Goal: Task Accomplishment & Management: Manage account settings

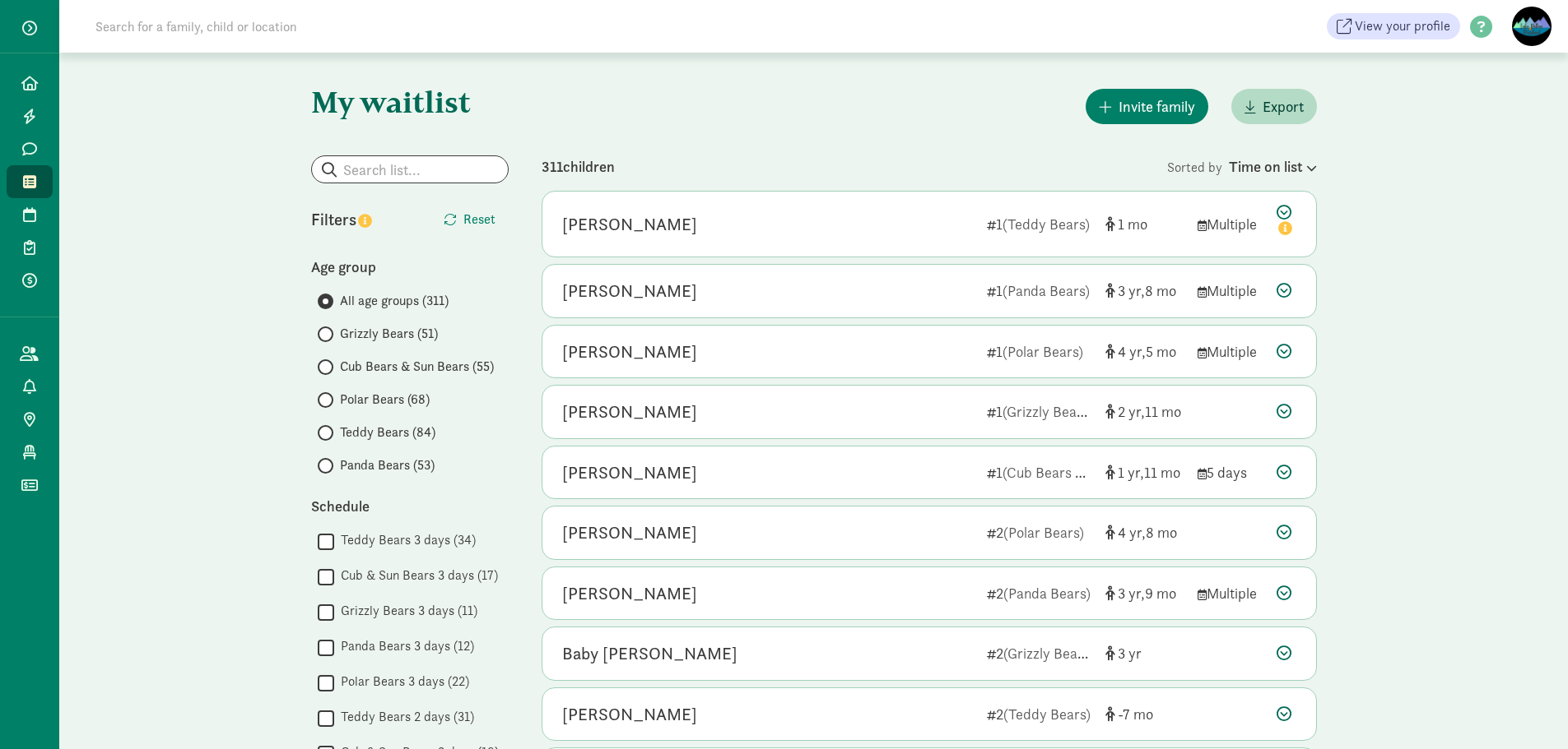
click at [389, 422] on span "Teddy Bears (84)" at bounding box center [387, 432] width 95 height 19
click at [329, 428] on input "Teddy Bears (84)" at bounding box center [323, 434] width 11 height 11
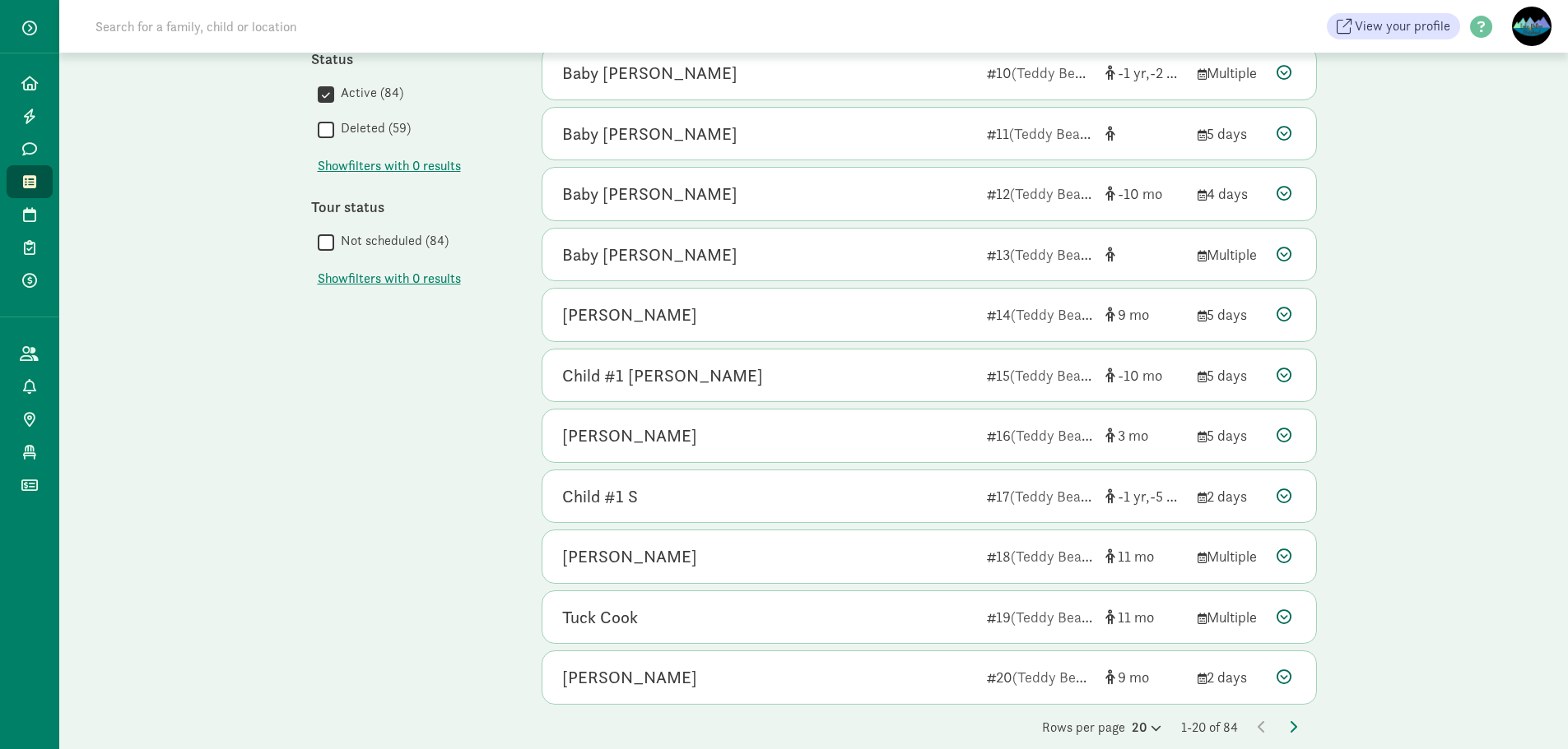
scroll to position [722, 0]
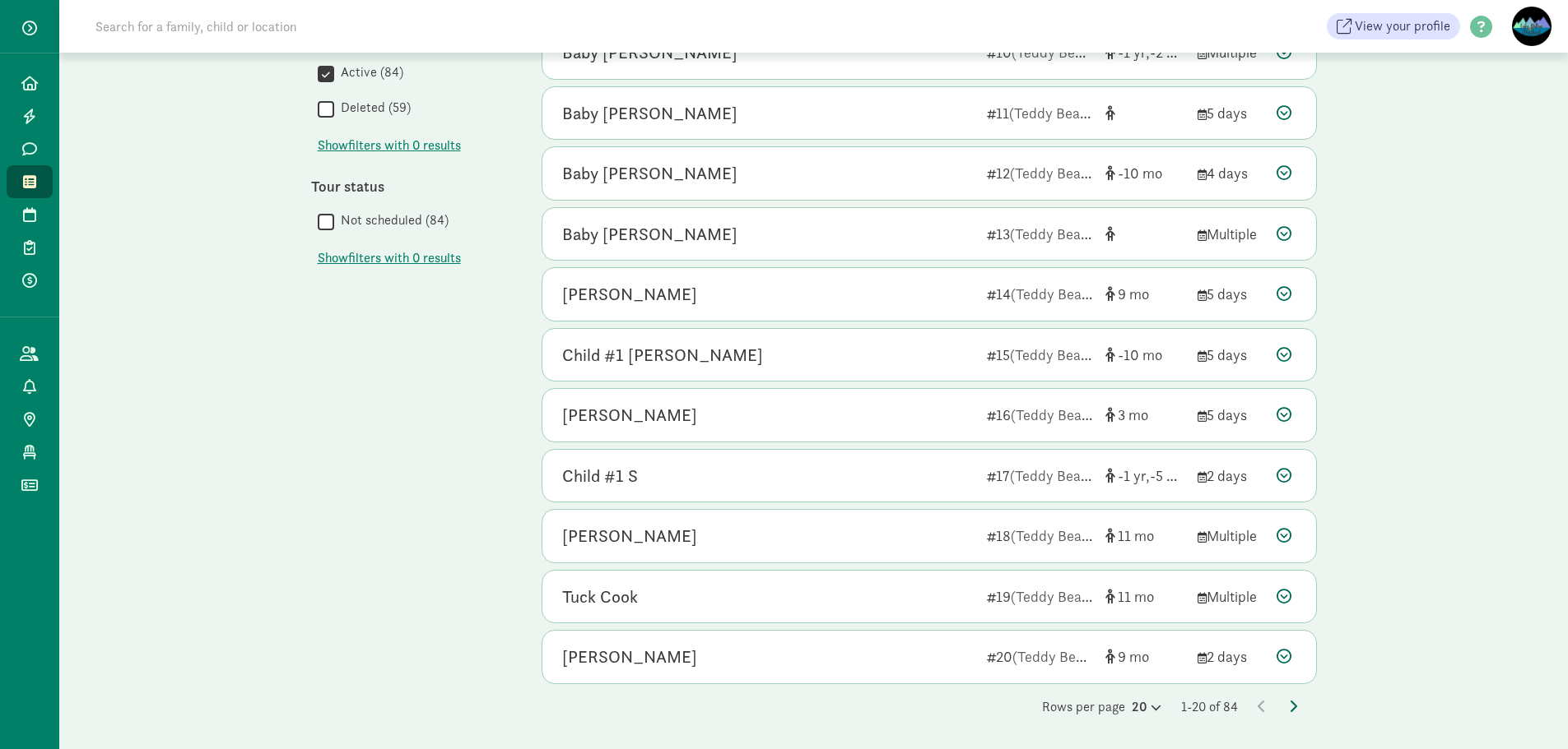
click at [1291, 703] on icon at bounding box center [1292, 707] width 8 height 13
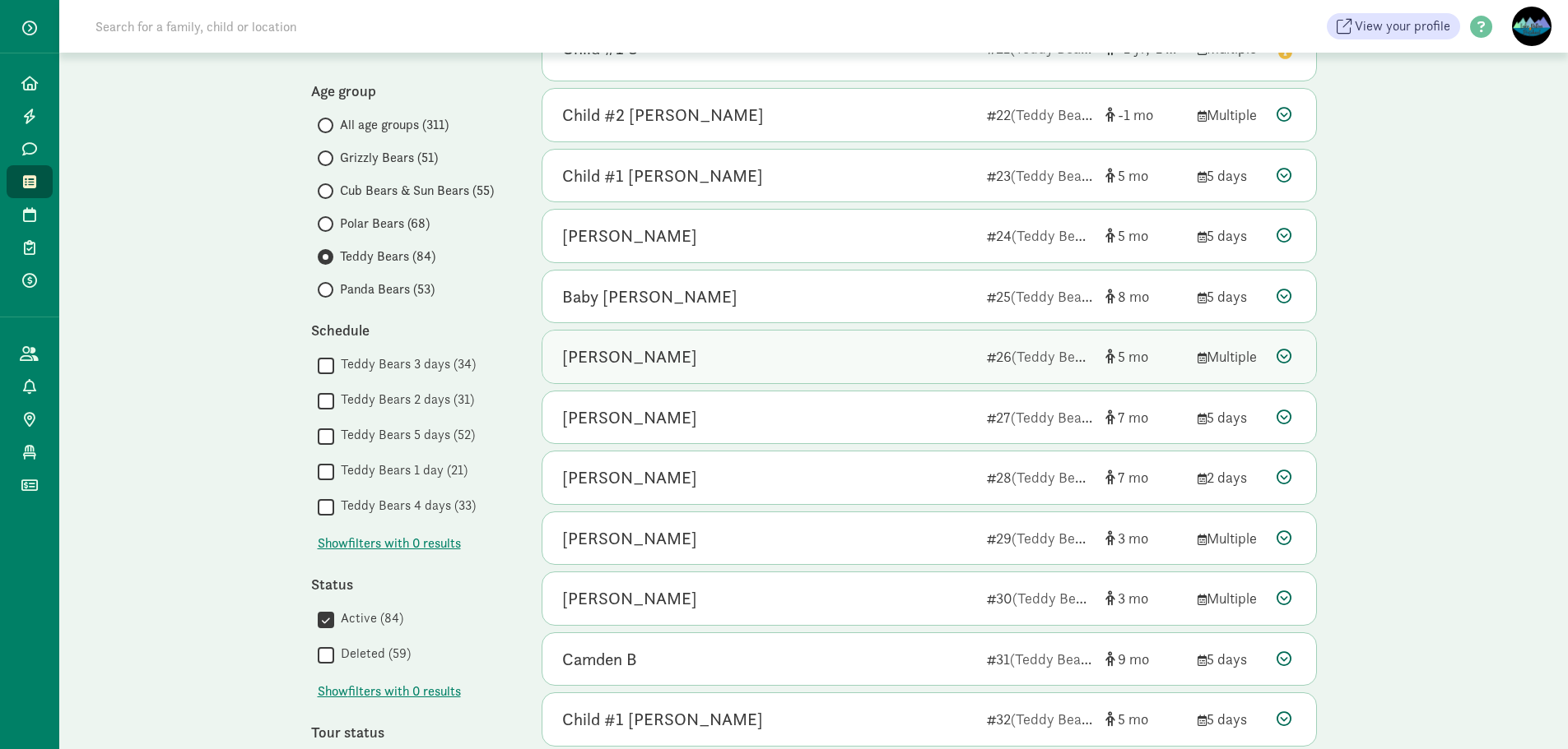
scroll to position [147, 0]
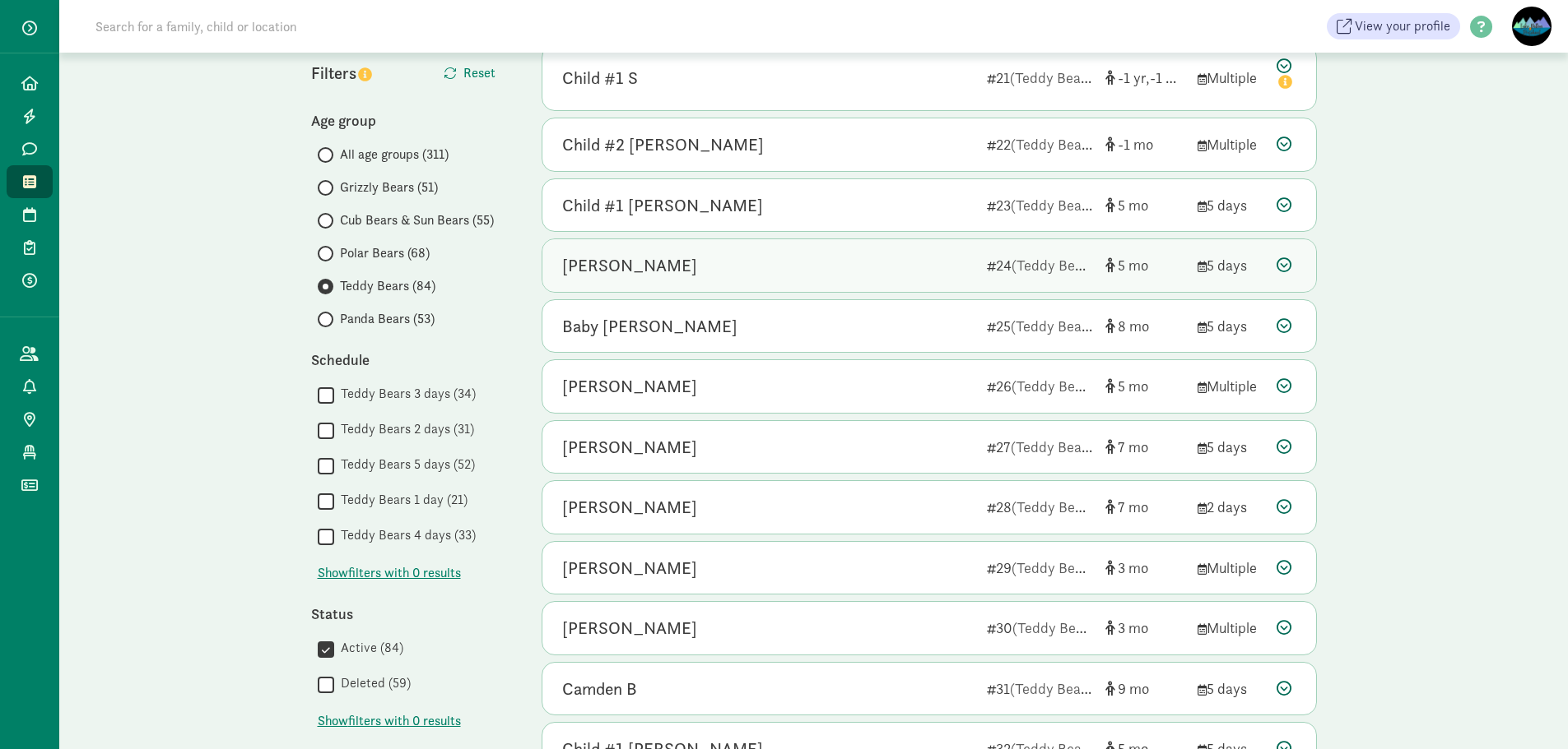
click at [700, 266] on div "[PERSON_NAME]" at bounding box center [768, 266] width 412 height 27
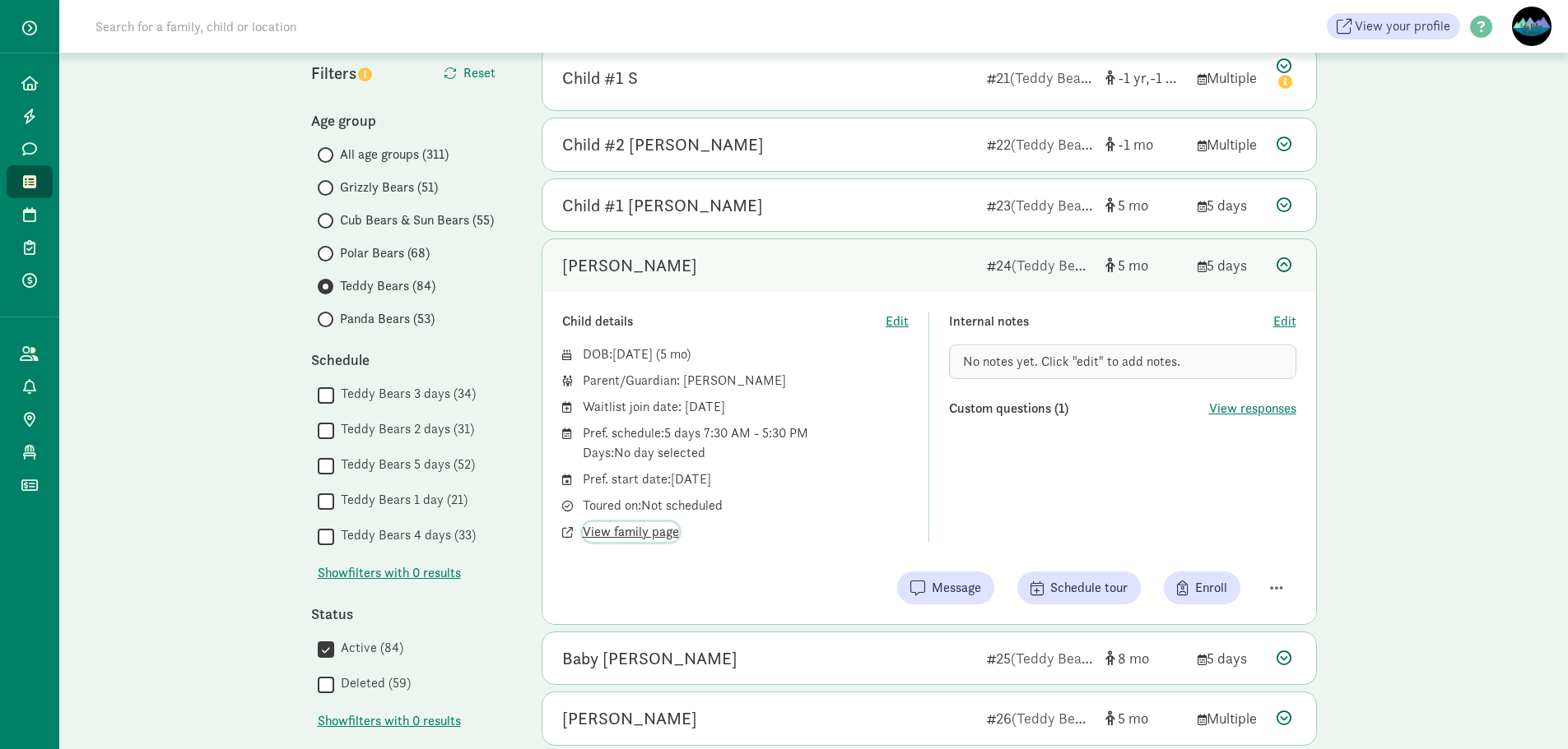
click at [643, 531] on span "View family page" at bounding box center [630, 531] width 96 height 19
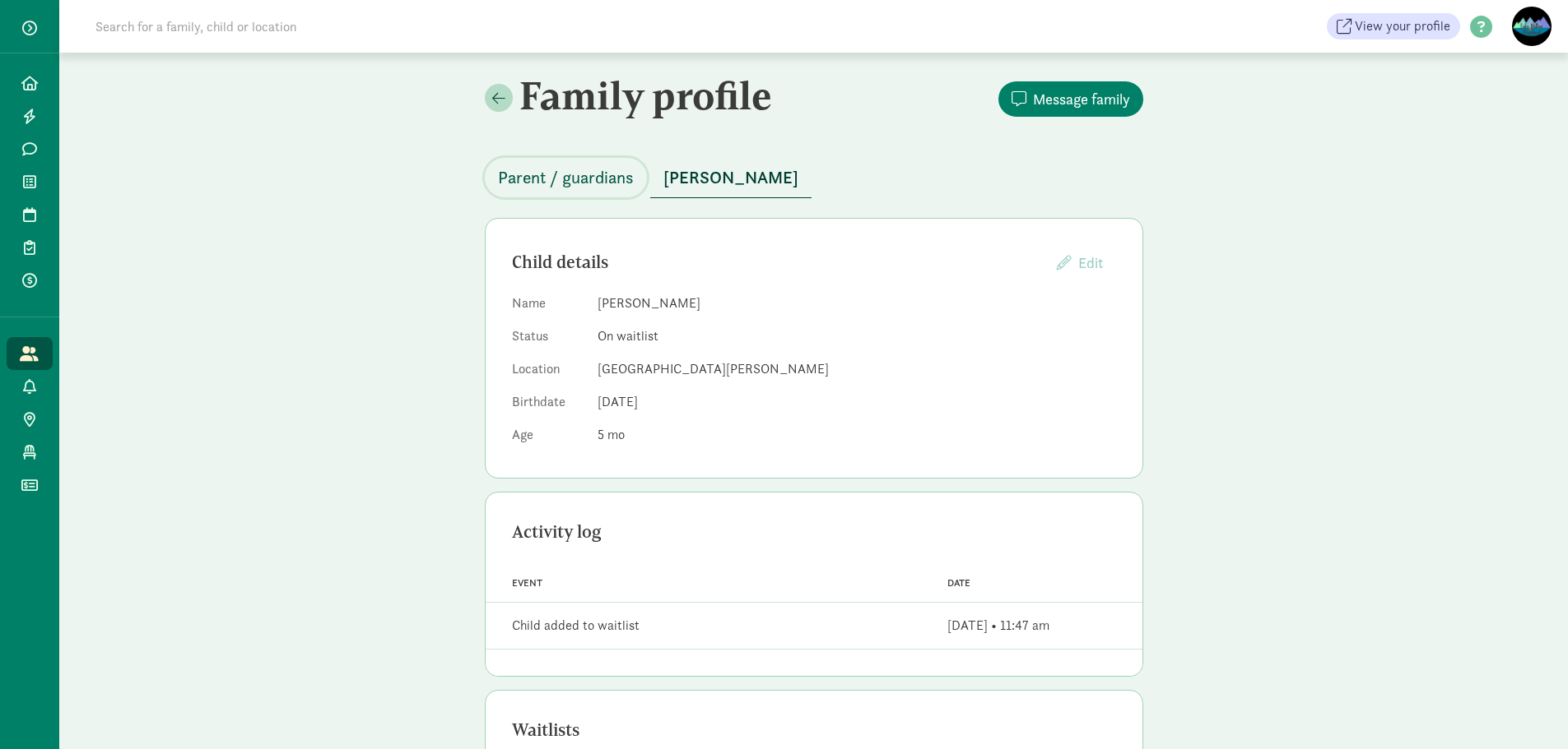
click at [600, 163] on button "Parent / guardians" at bounding box center [566, 177] width 162 height 40
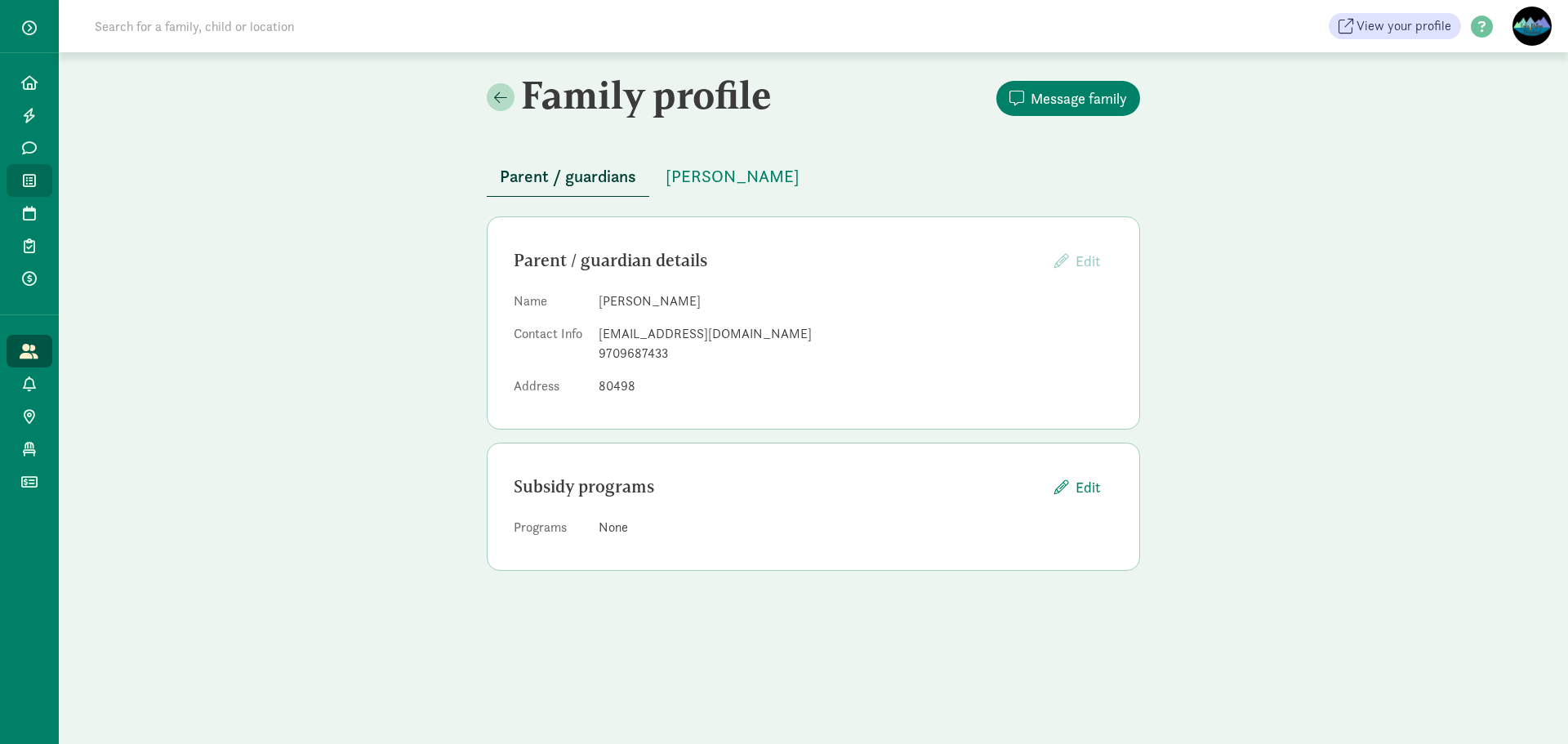
click at [28, 181] on icon at bounding box center [29, 181] width 13 height 15
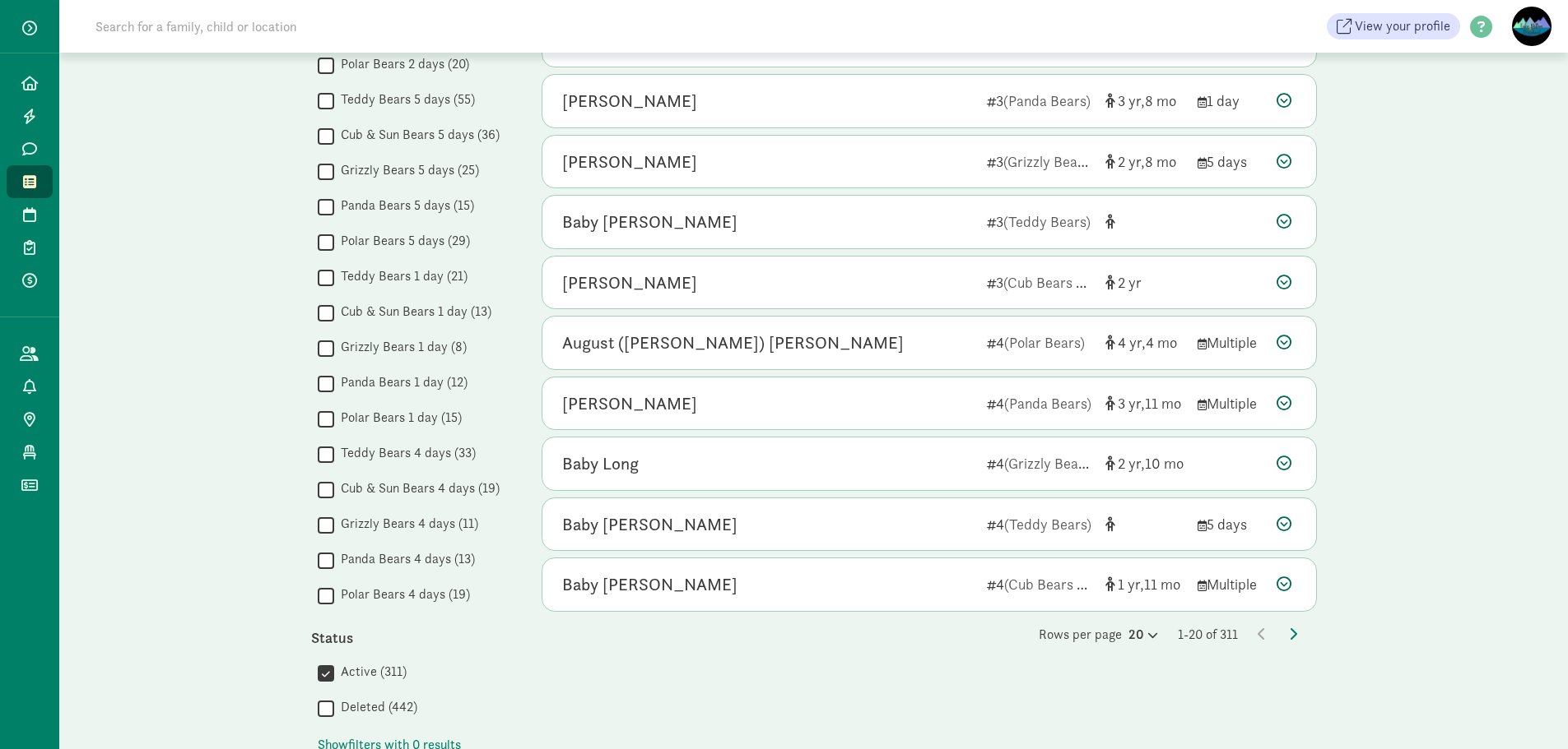
scroll to position [823, 0]
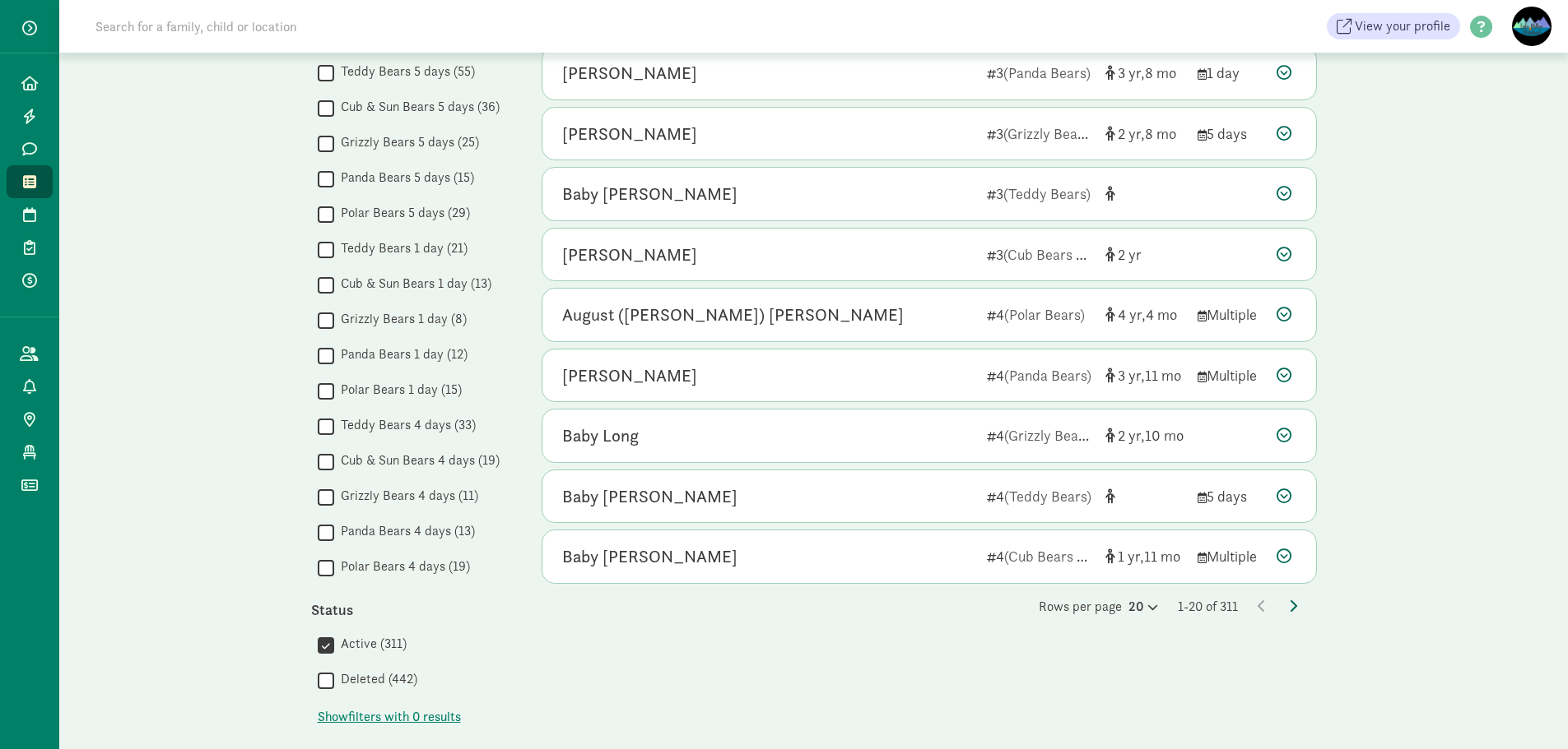
click at [1291, 601] on icon at bounding box center [1292, 606] width 8 height 13
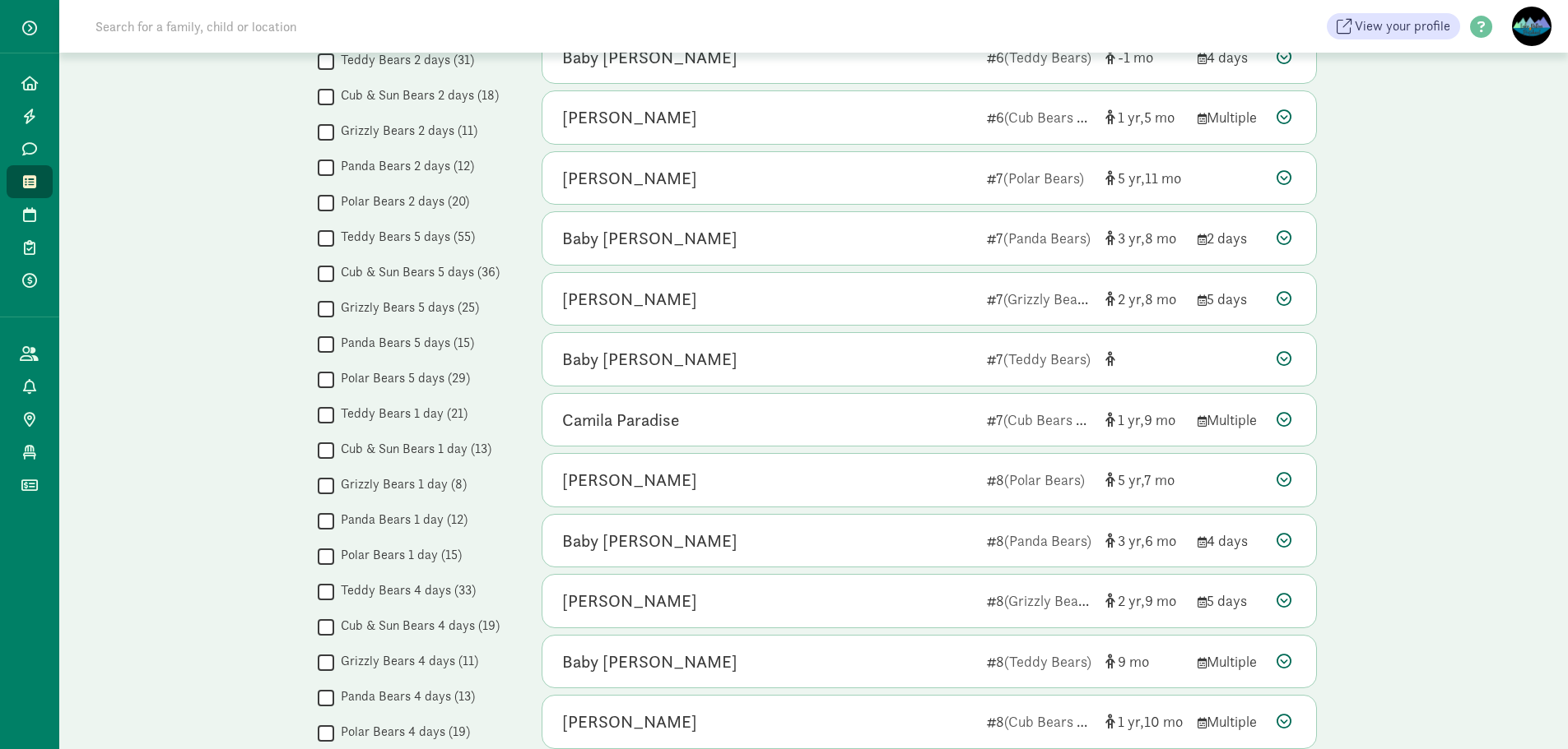
scroll to position [82, 0]
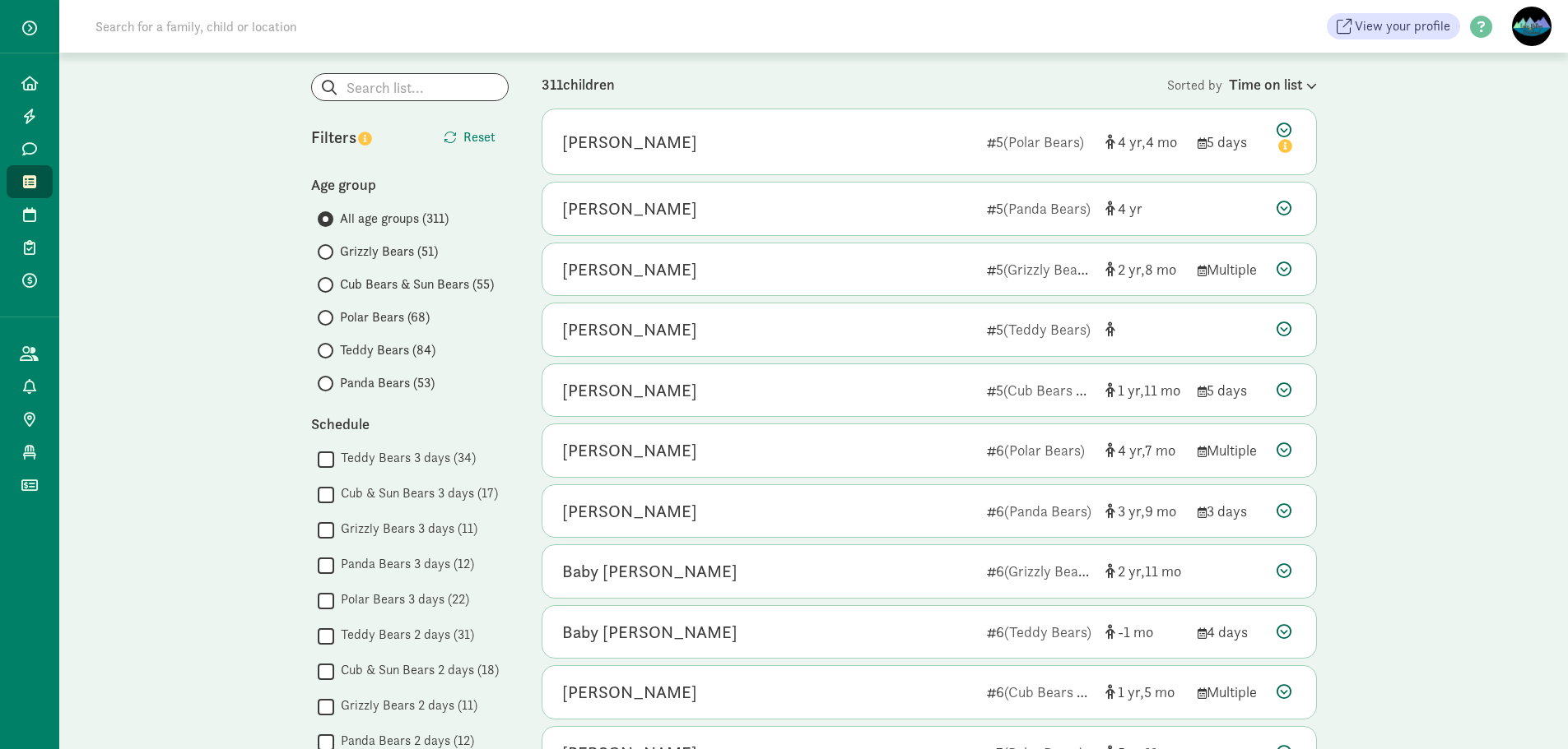
click at [357, 352] on span "Teddy Bears (84)" at bounding box center [387, 350] width 95 height 19
click at [329, 352] on input "Teddy Bears (84)" at bounding box center [323, 351] width 11 height 11
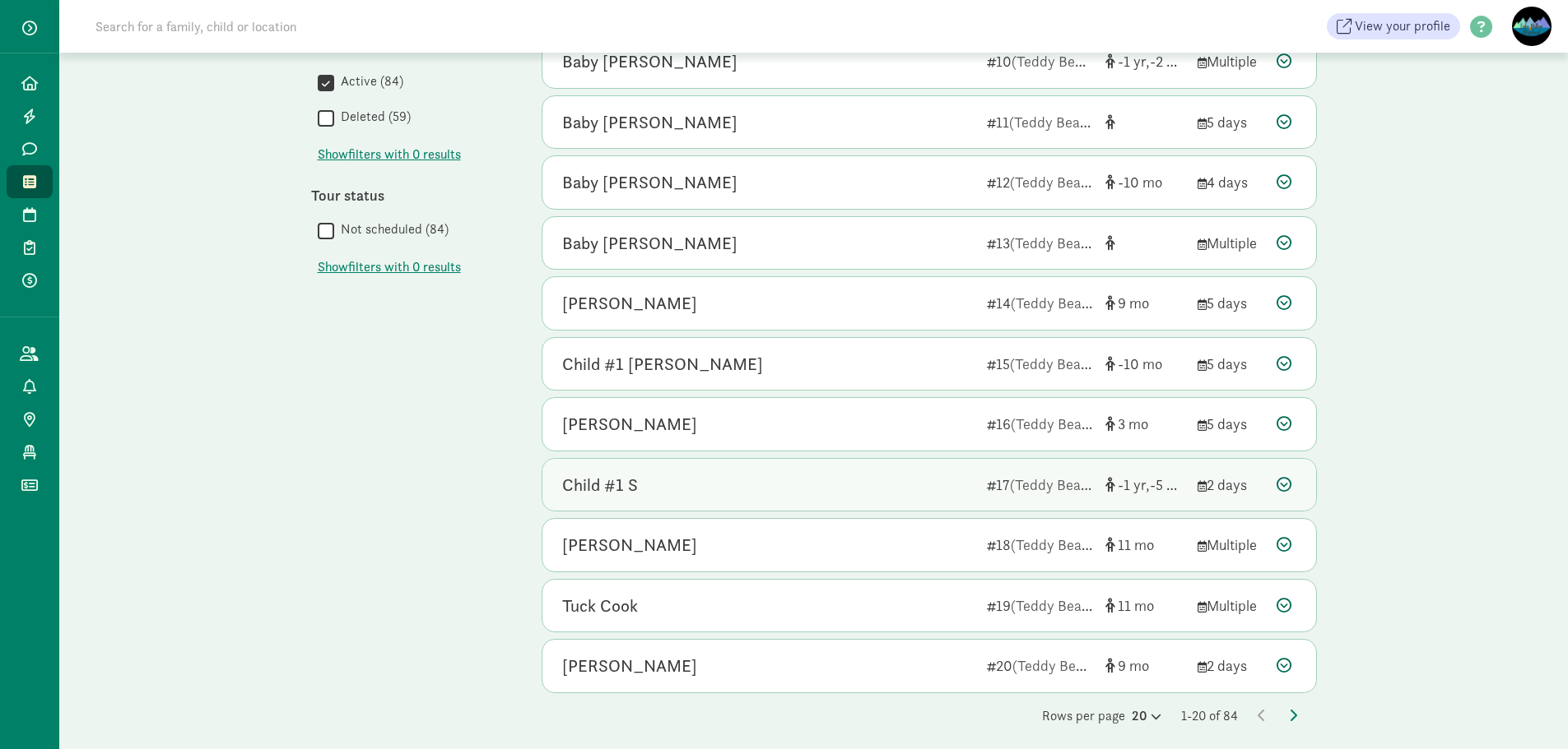
scroll to position [722, 0]
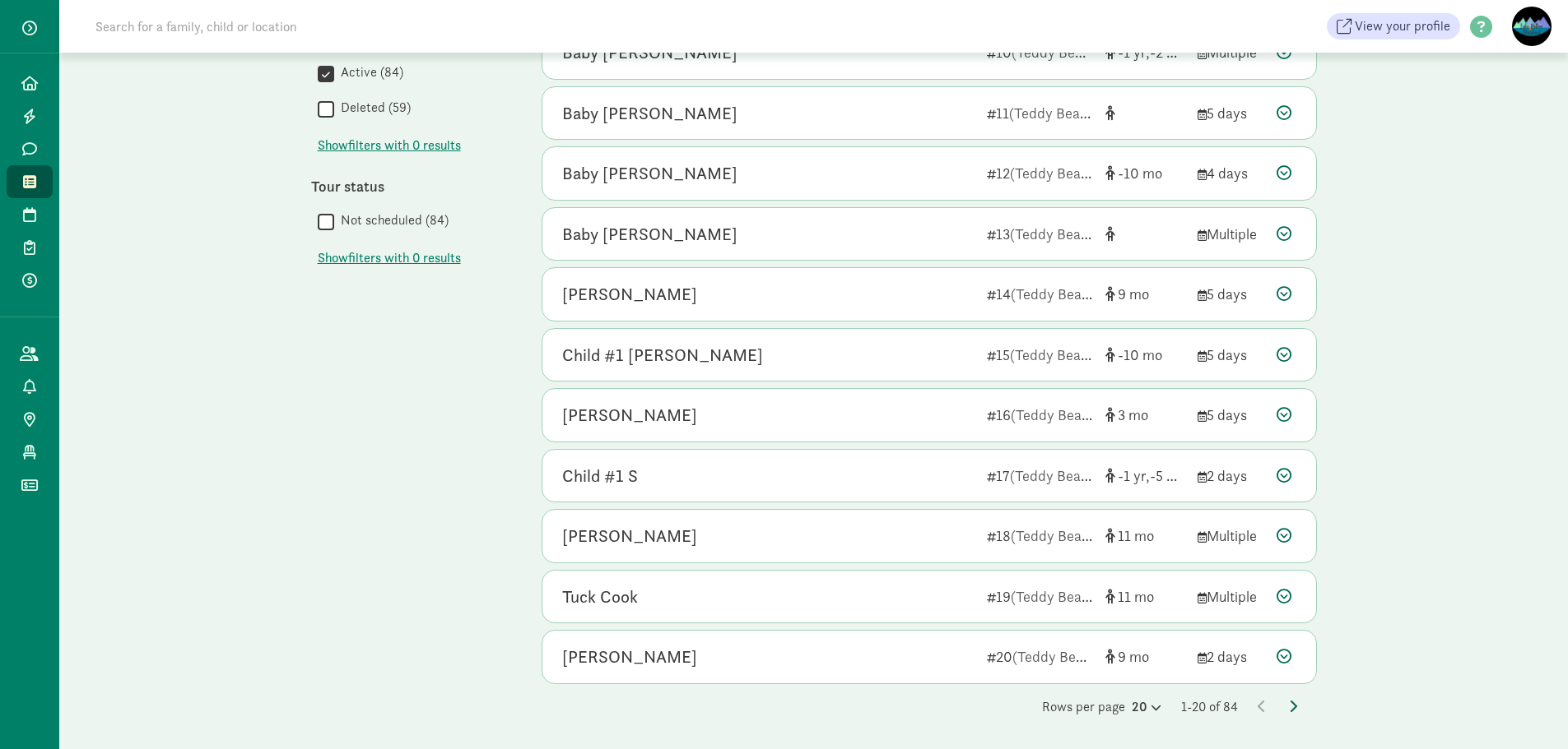
click at [1288, 703] on icon at bounding box center [1292, 707] width 8 height 13
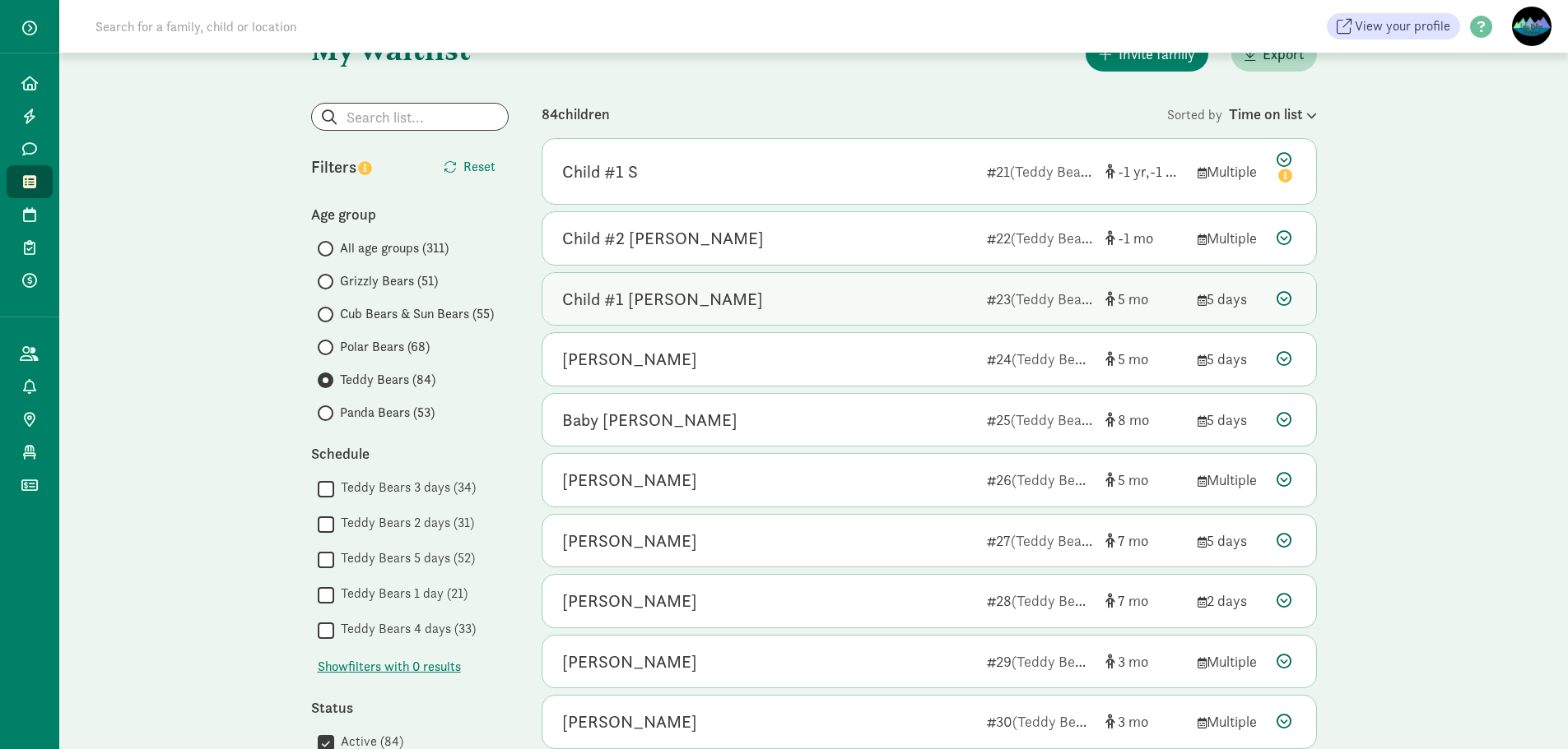
scroll to position [82, 0]
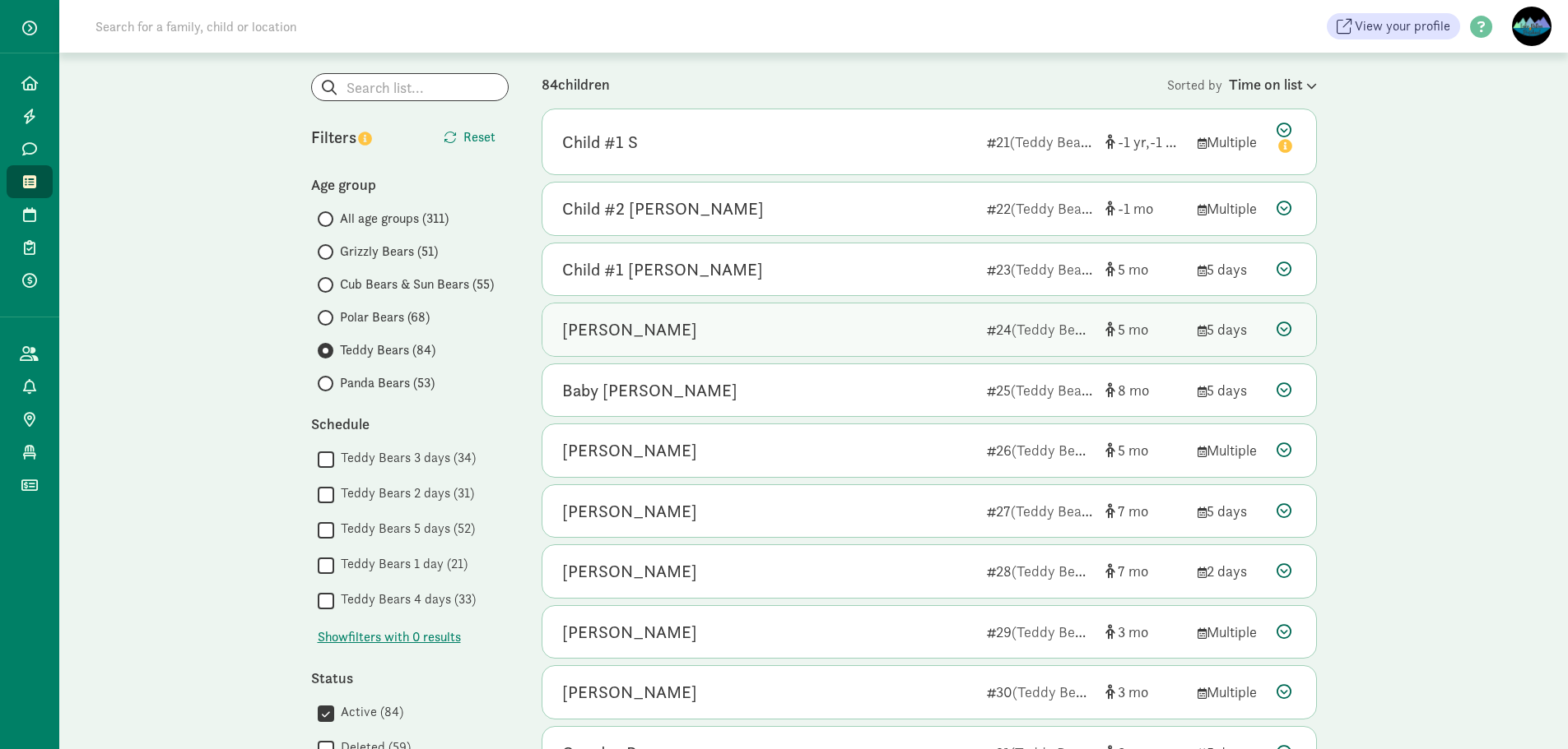
click at [740, 323] on div "[PERSON_NAME]" at bounding box center [768, 329] width 412 height 27
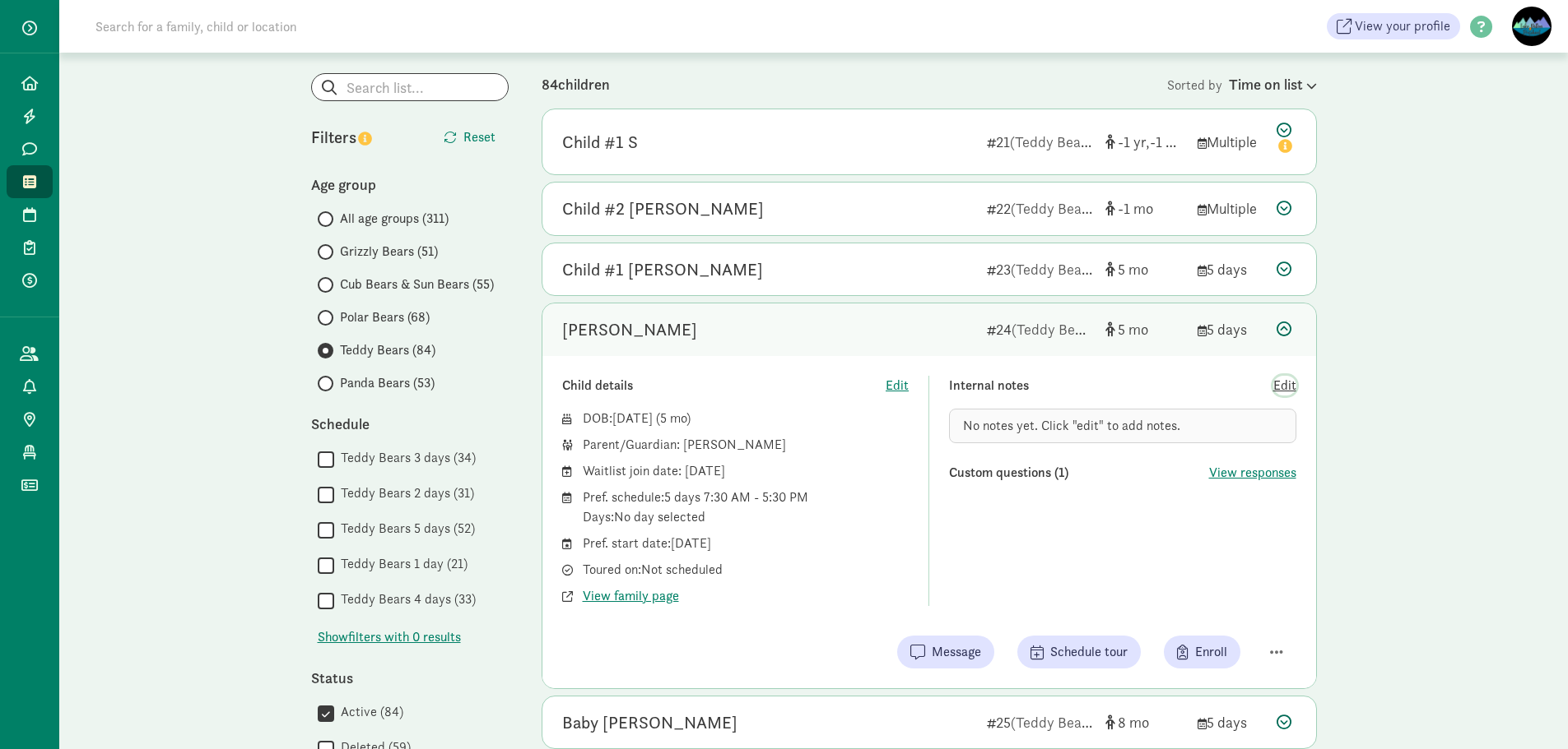
click at [1282, 387] on span "Edit" at bounding box center [1285, 386] width 23 height 19
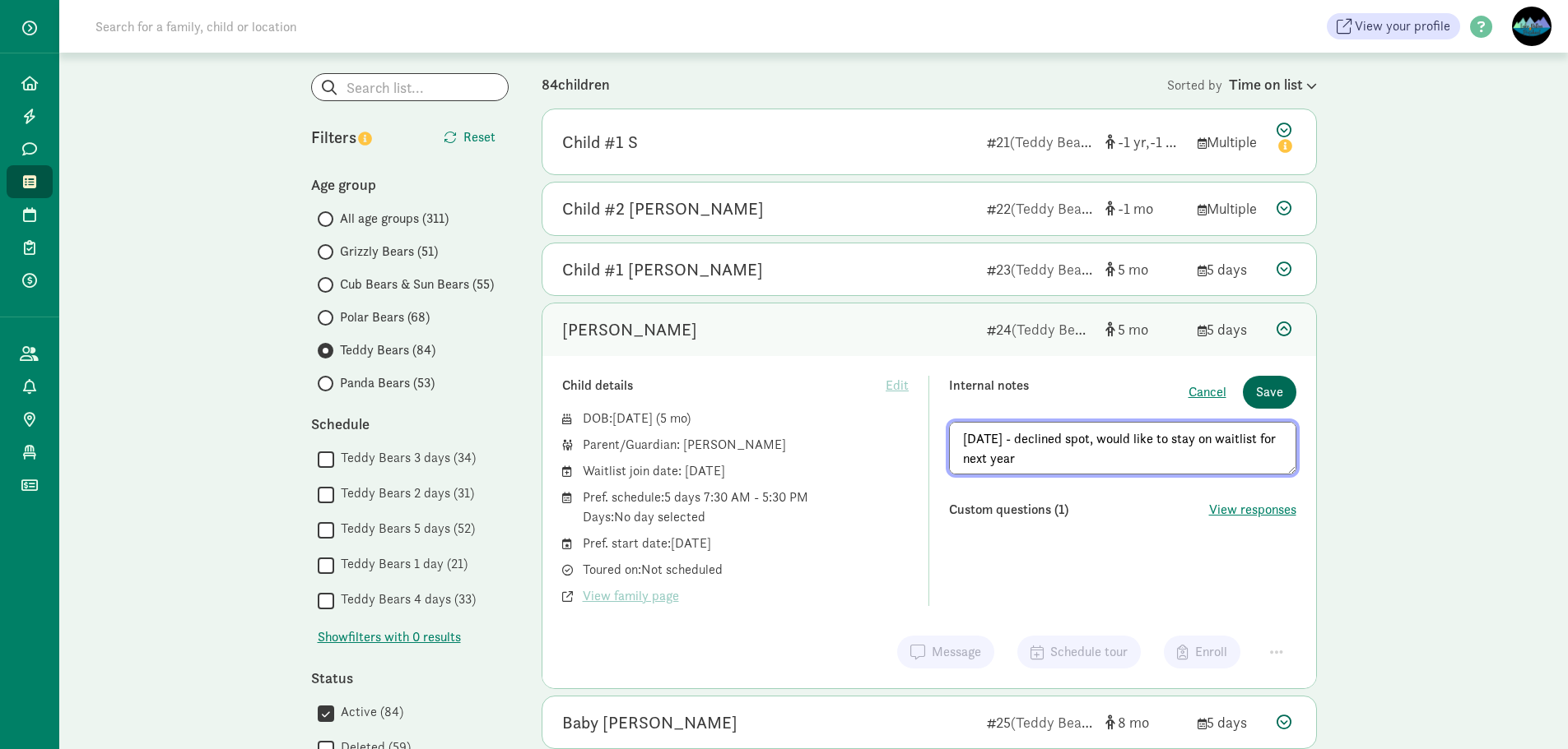
type textarea "8/20/2025 - declined spot, would like to stay on waitlist for next year"
click at [1270, 397] on span "Save" at bounding box center [1269, 392] width 27 height 19
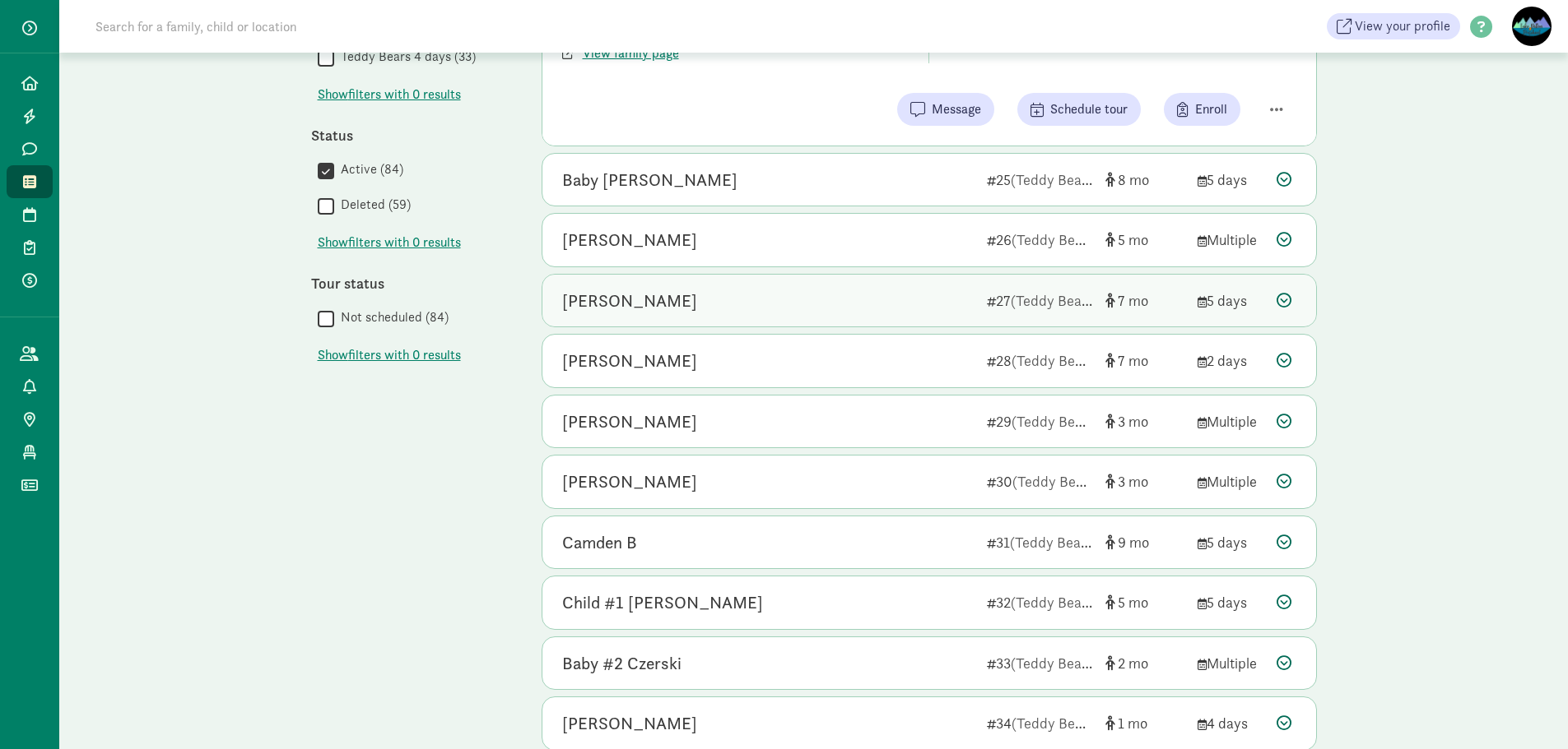
scroll to position [479, 0]
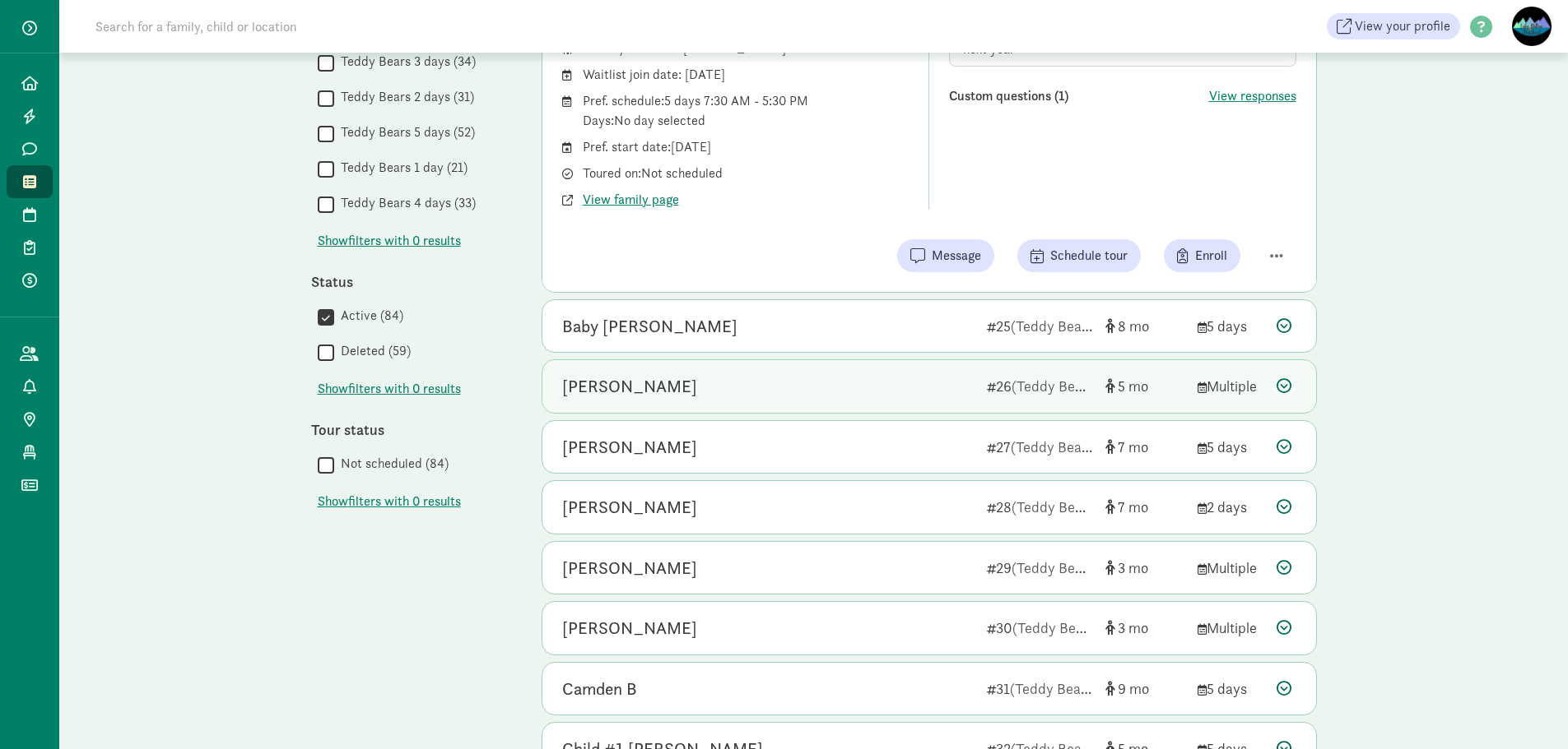
click at [777, 397] on div "Tylo Spangler" at bounding box center [768, 386] width 412 height 27
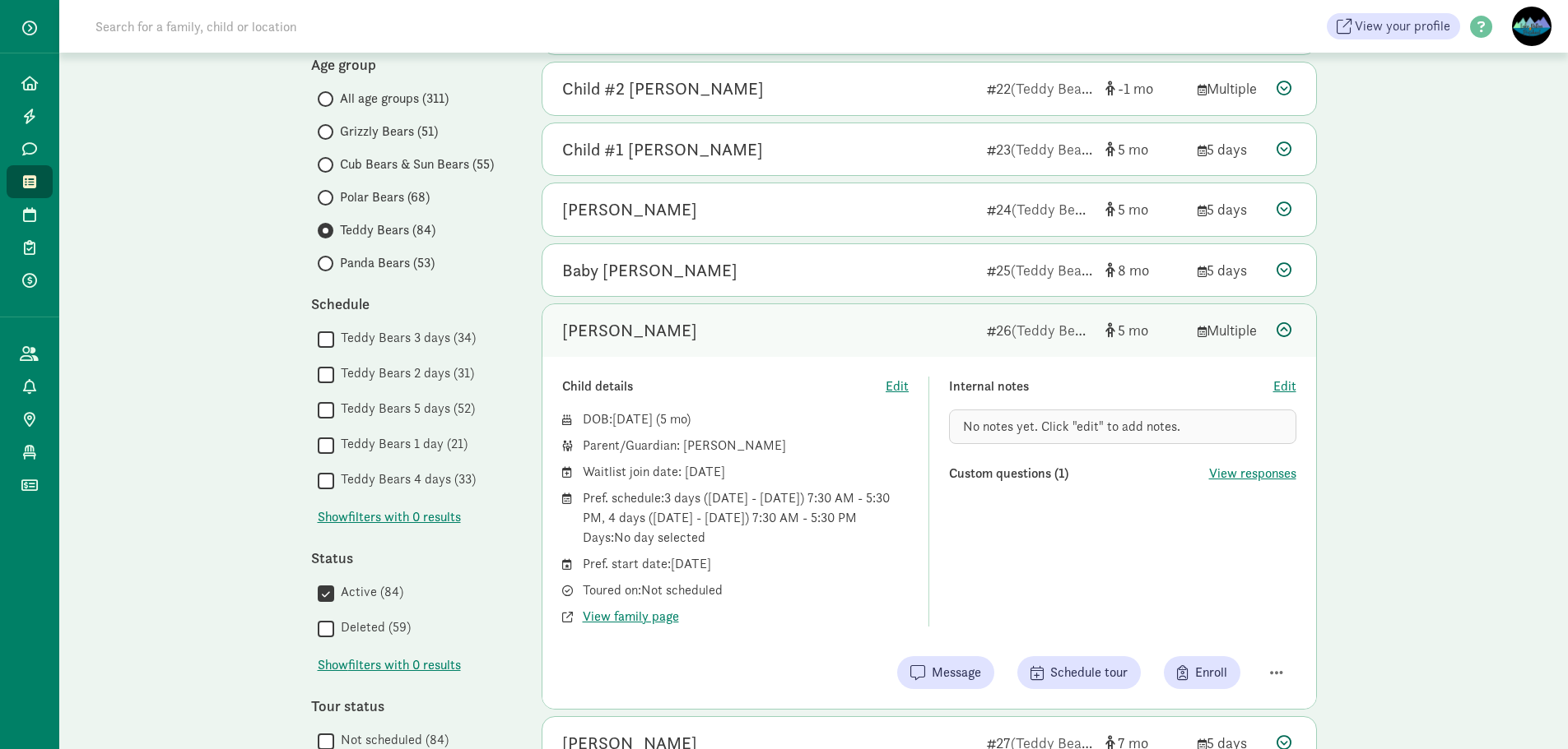
scroll to position [232, 0]
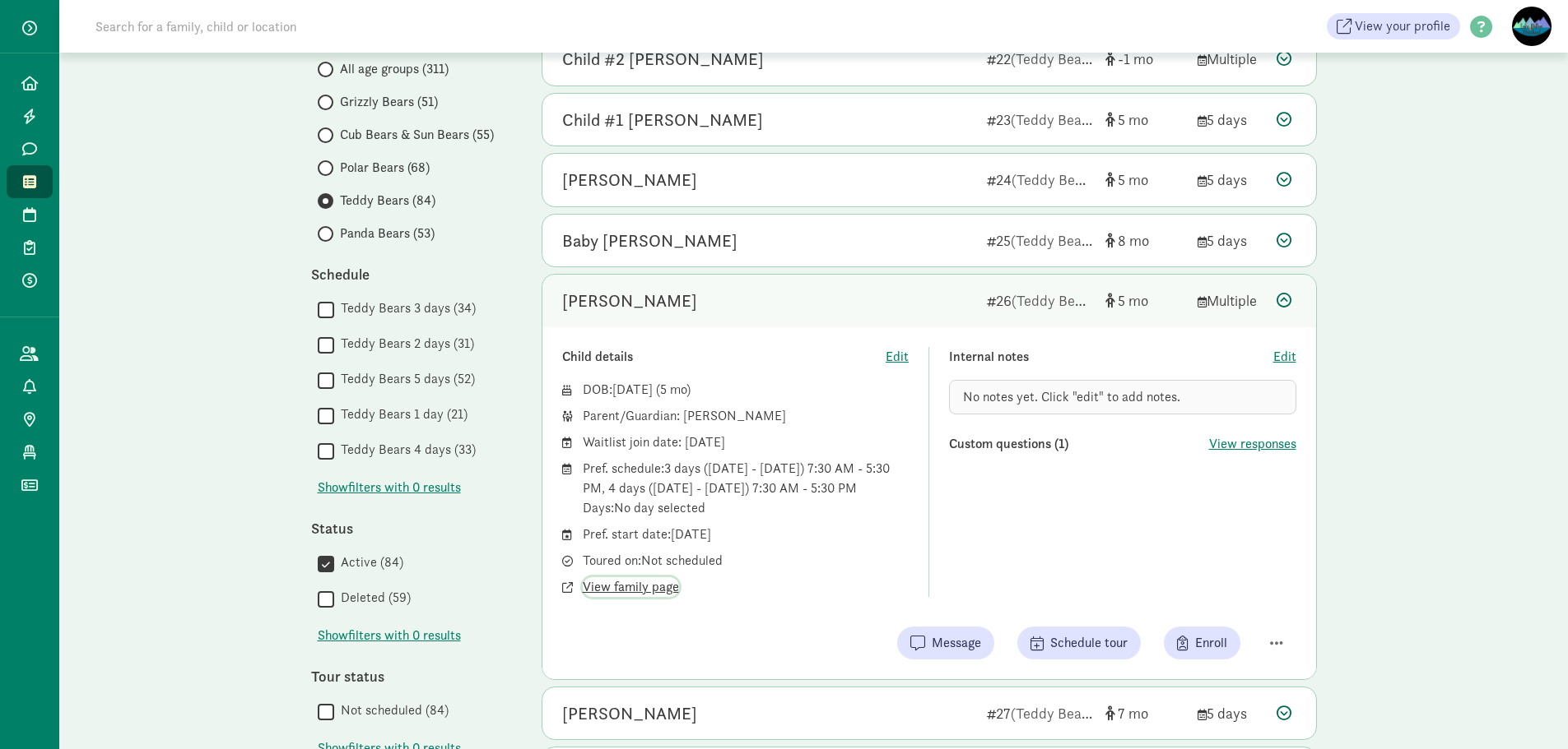
click at [651, 581] on span "View family page" at bounding box center [630, 587] width 96 height 19
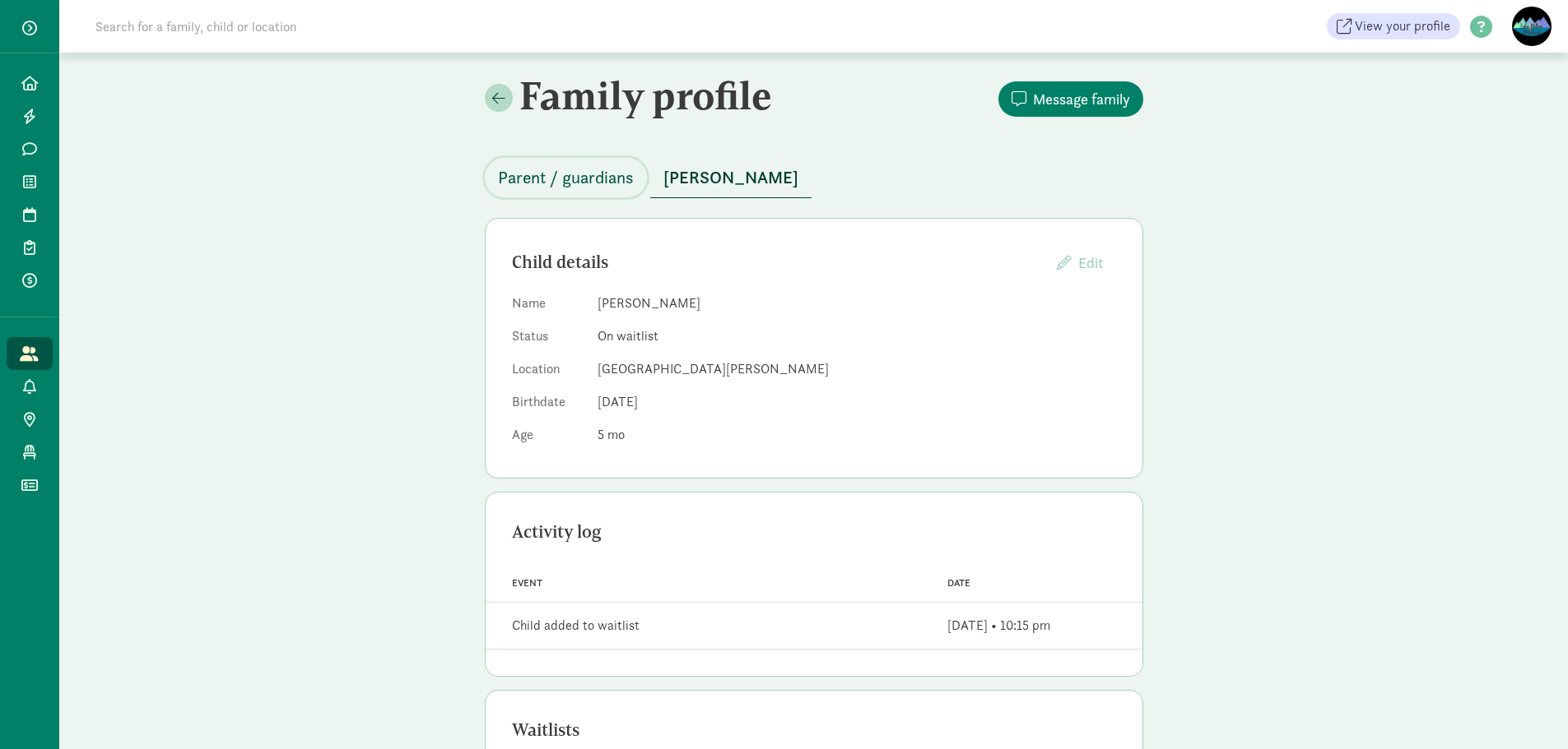
click at [592, 184] on span "Parent / guardians" at bounding box center [566, 177] width 136 height 27
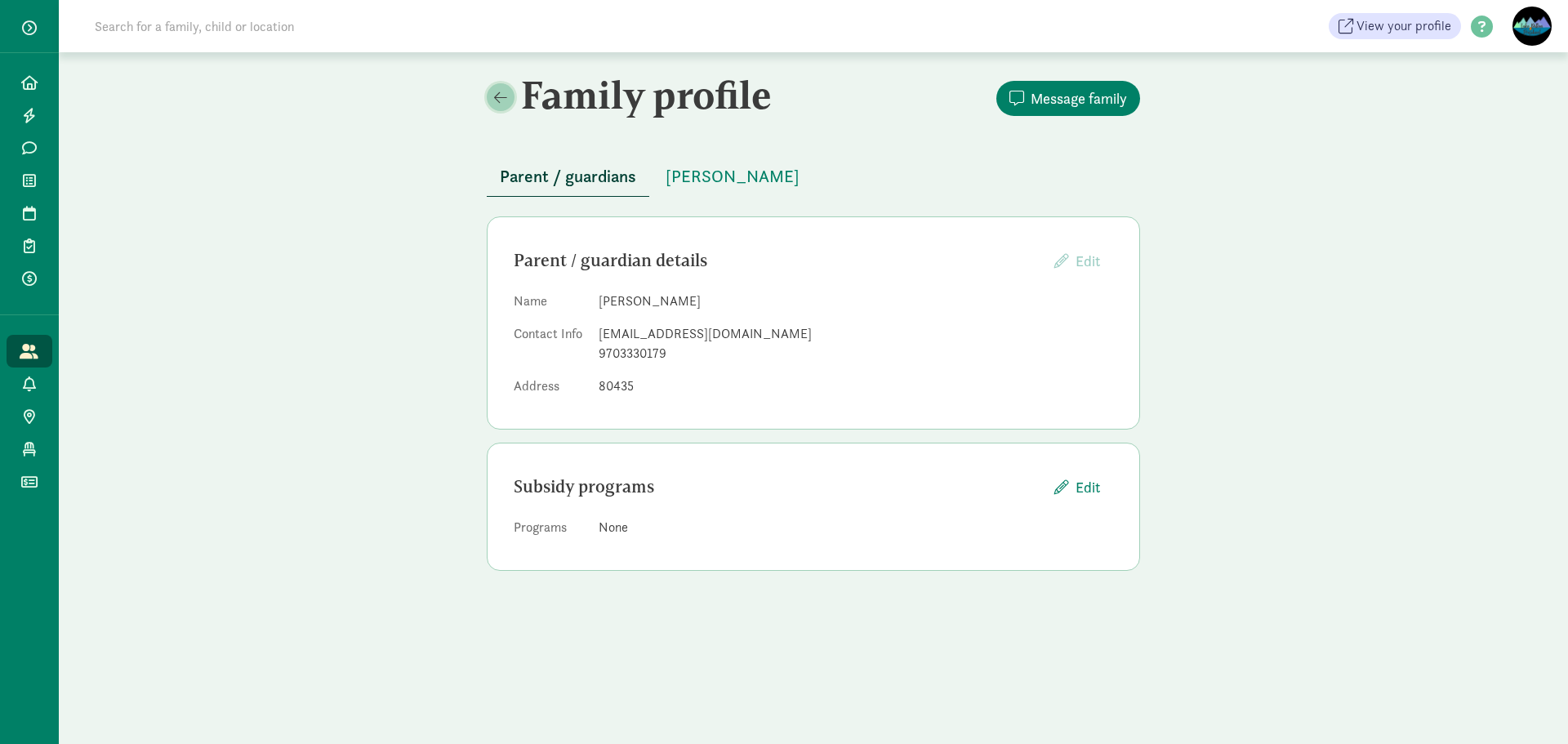
click at [506, 102] on span at bounding box center [501, 97] width 13 height 15
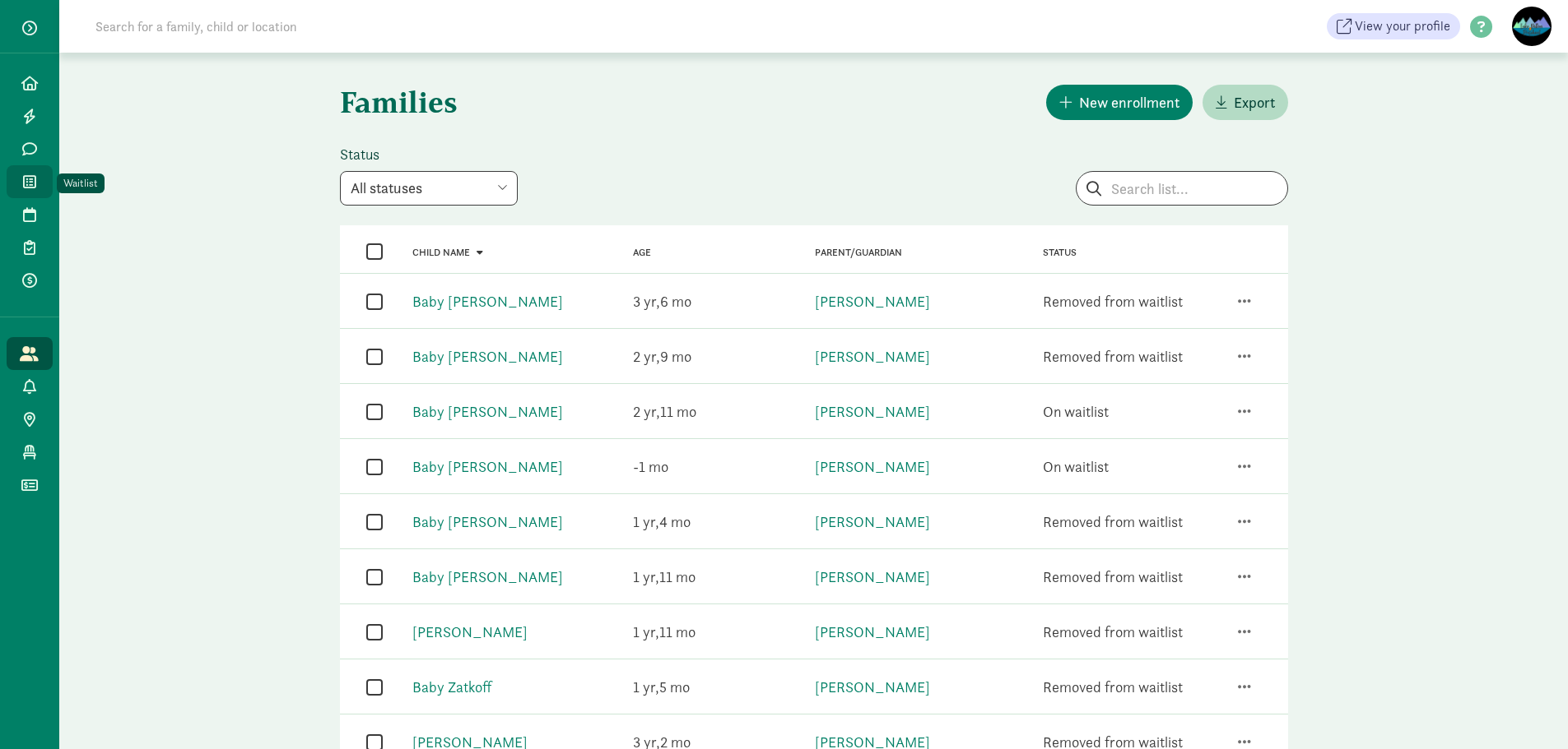
click at [39, 185] on span "Waitlist" at bounding box center [39, 181] width 1 height 19
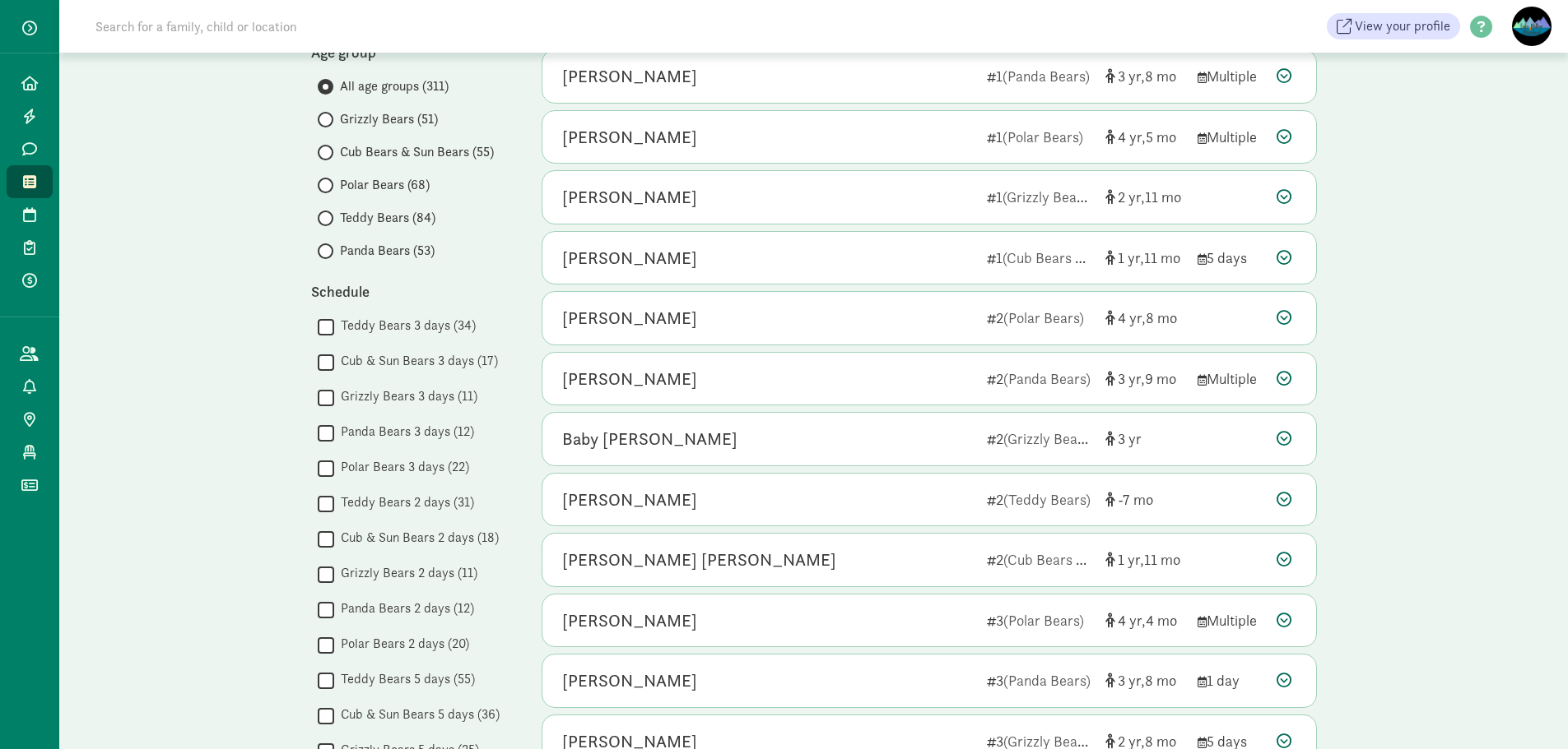
scroll to position [164, 0]
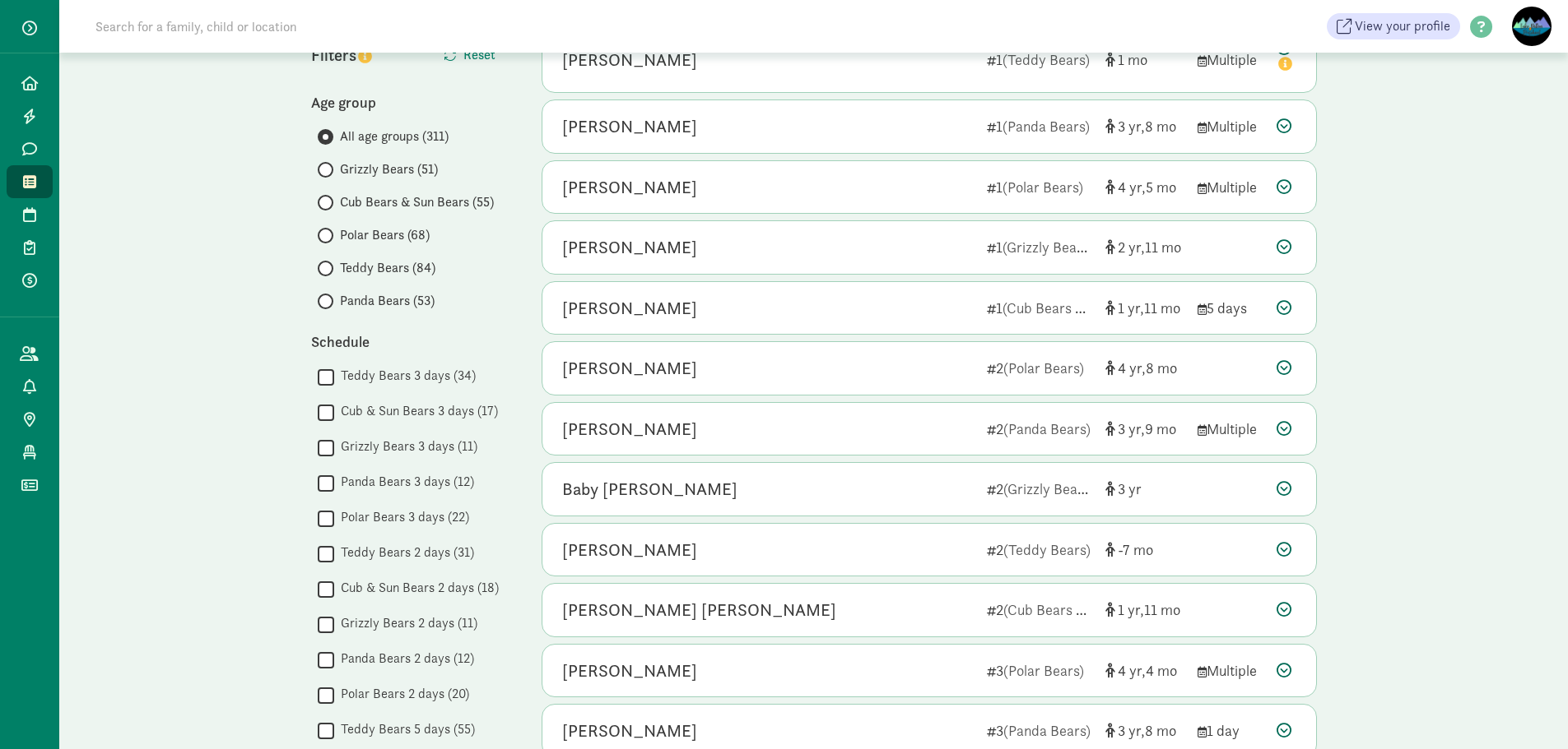
click at [330, 270] on span at bounding box center [325, 268] width 16 height 16
click at [329, 270] on input "Teddy Bears (84)" at bounding box center [323, 268] width 11 height 11
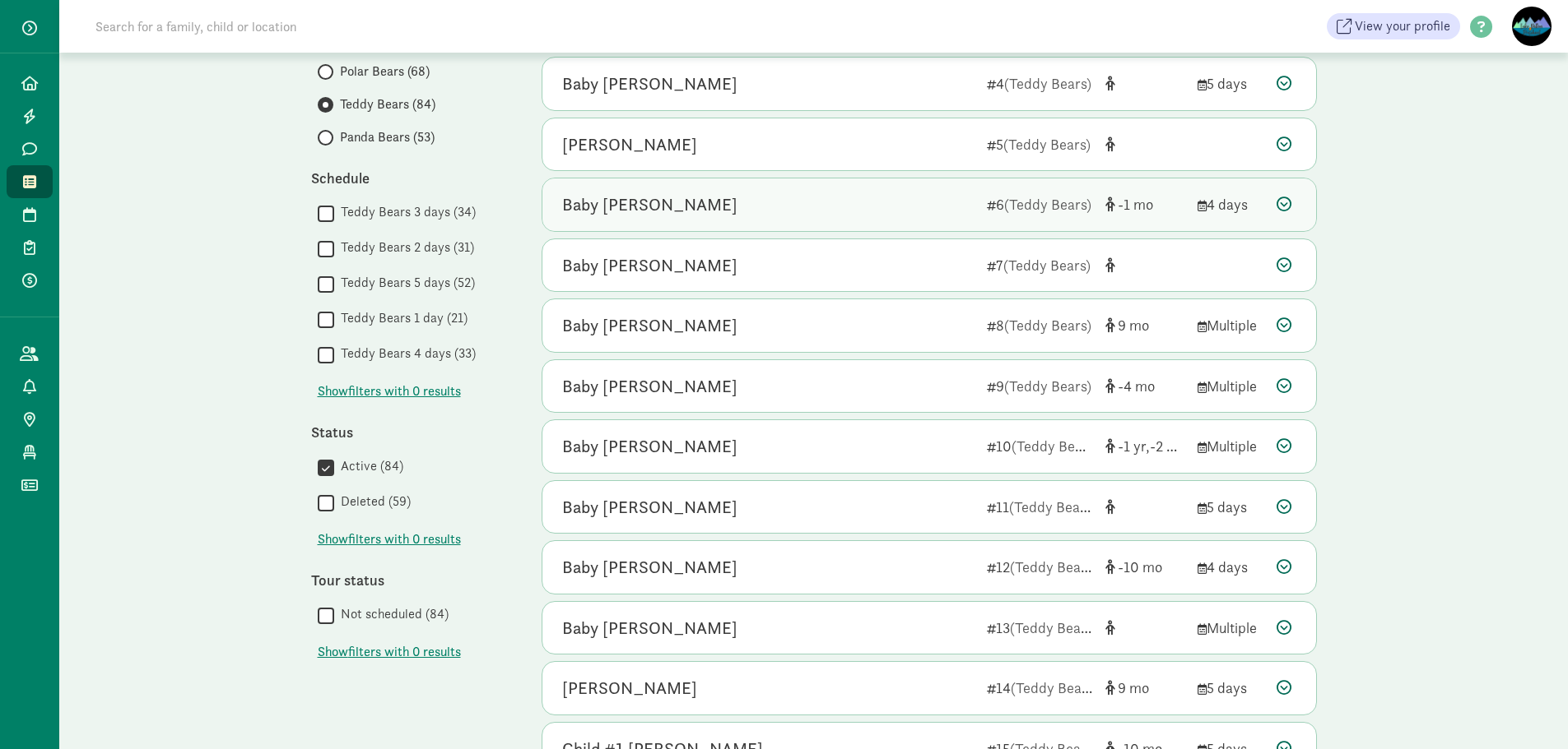
scroll to position [329, 0]
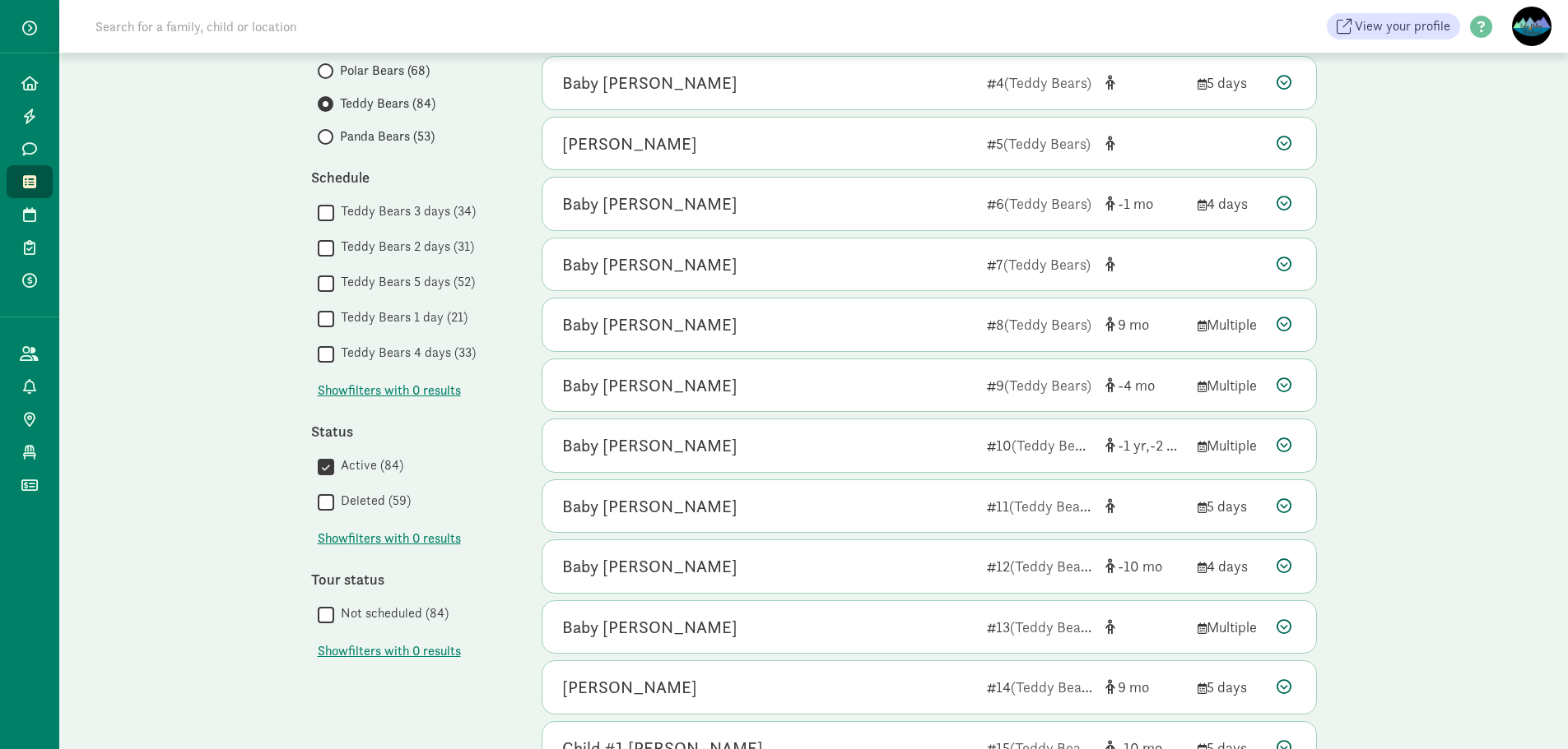
click at [241, 453] on div "My waitlist Invite family Export Show filters Teddy Bears Reset Filters Reset A…" at bounding box center [813, 433] width 1509 height 1420
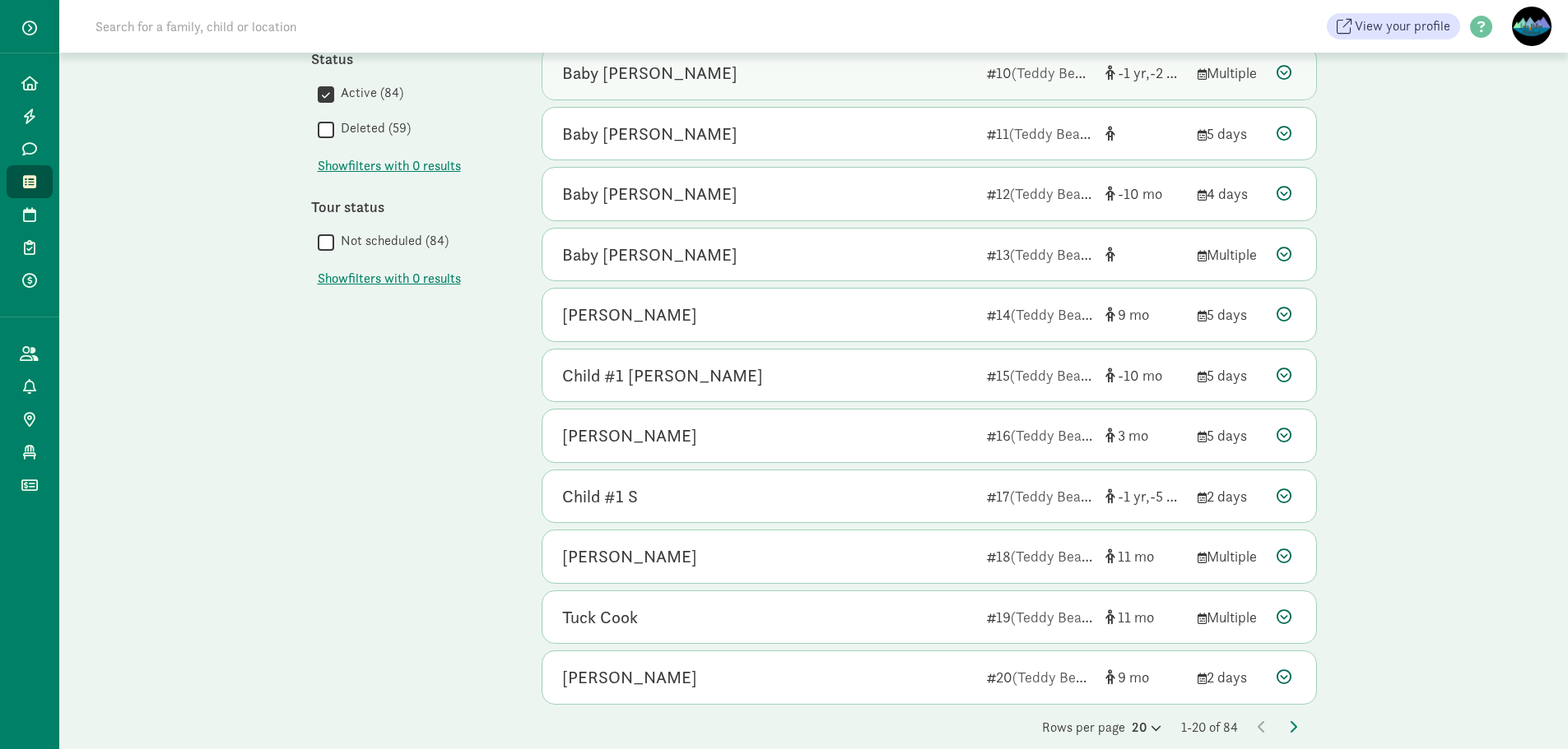
scroll to position [722, 0]
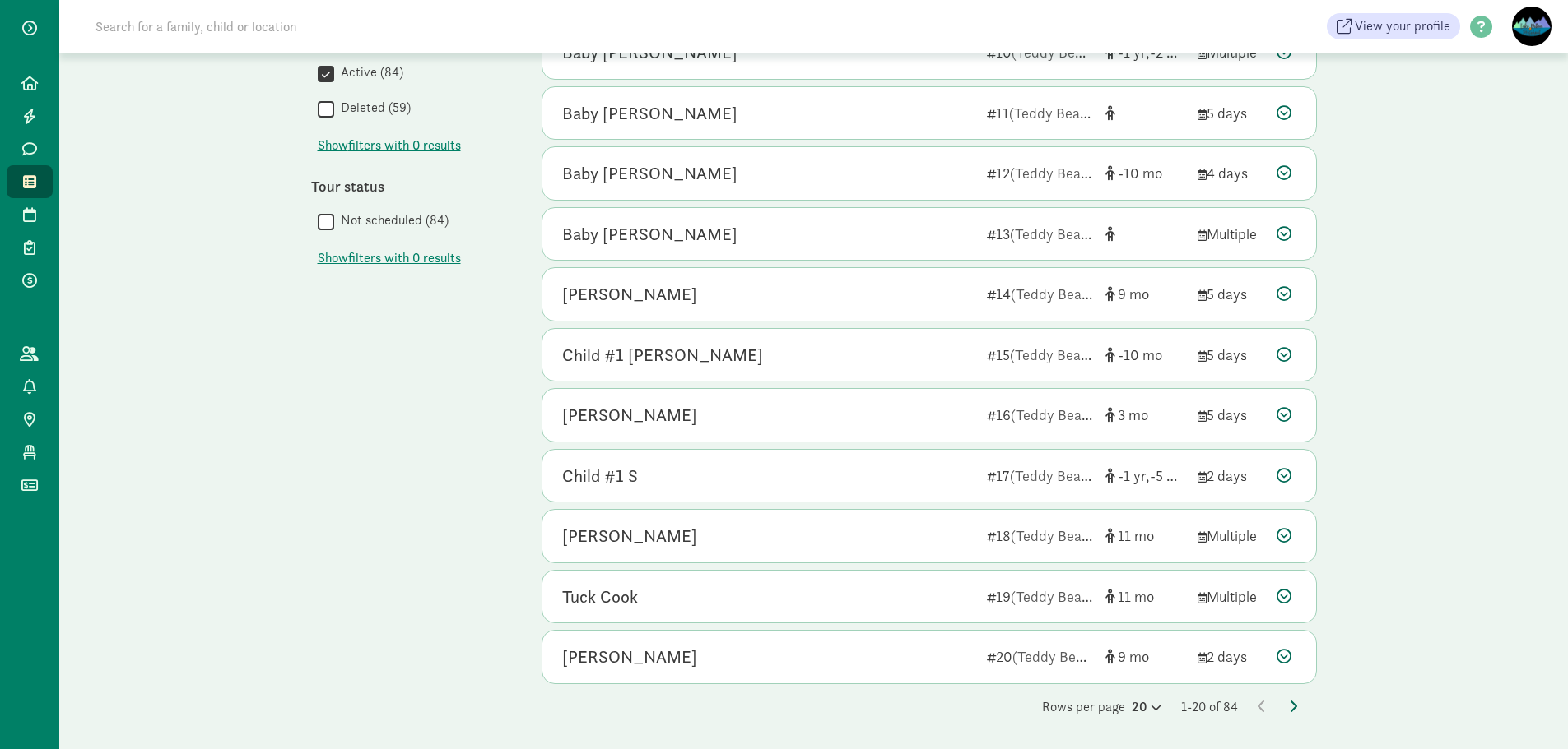
click at [1296, 706] on icon at bounding box center [1292, 707] width 8 height 13
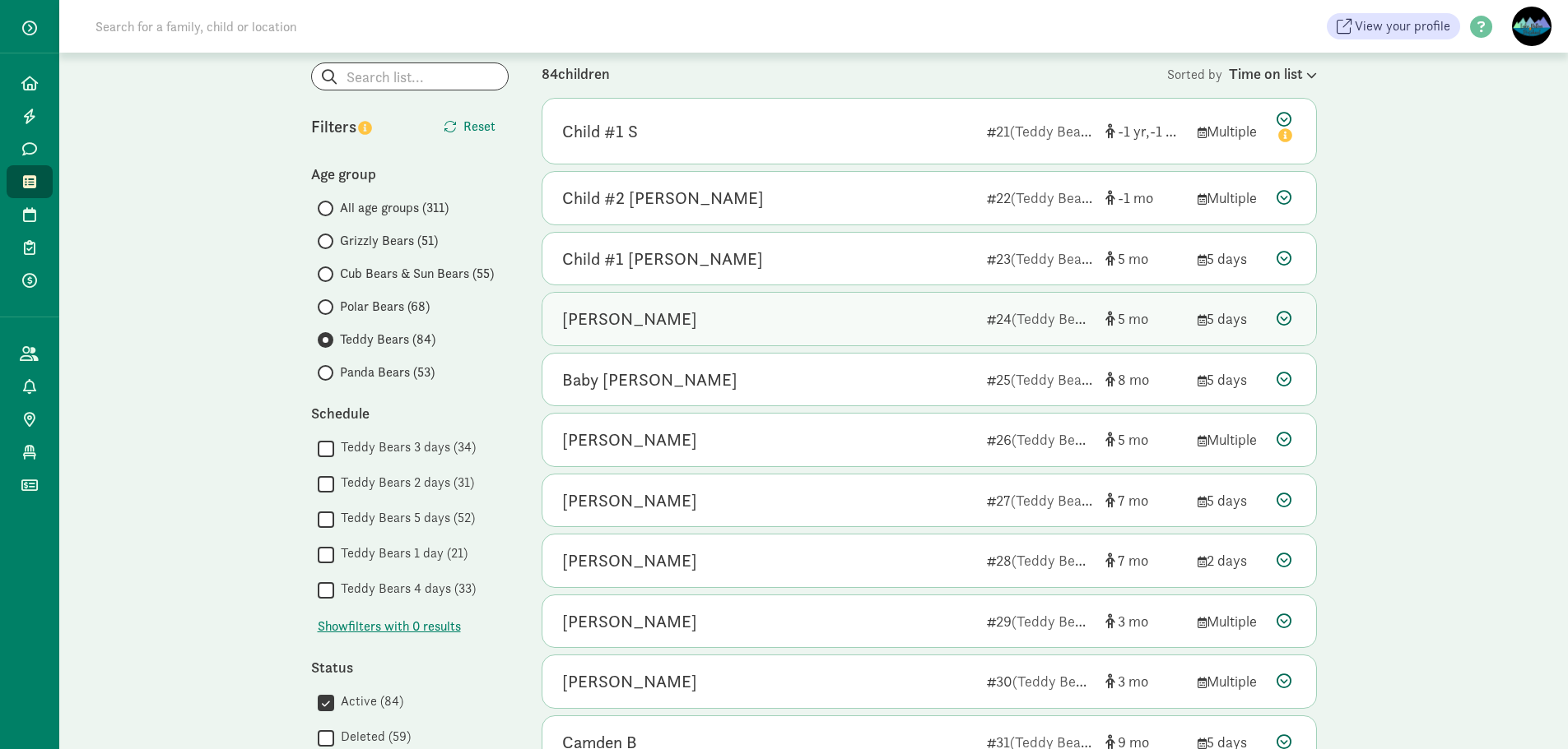
scroll to position [65, 0]
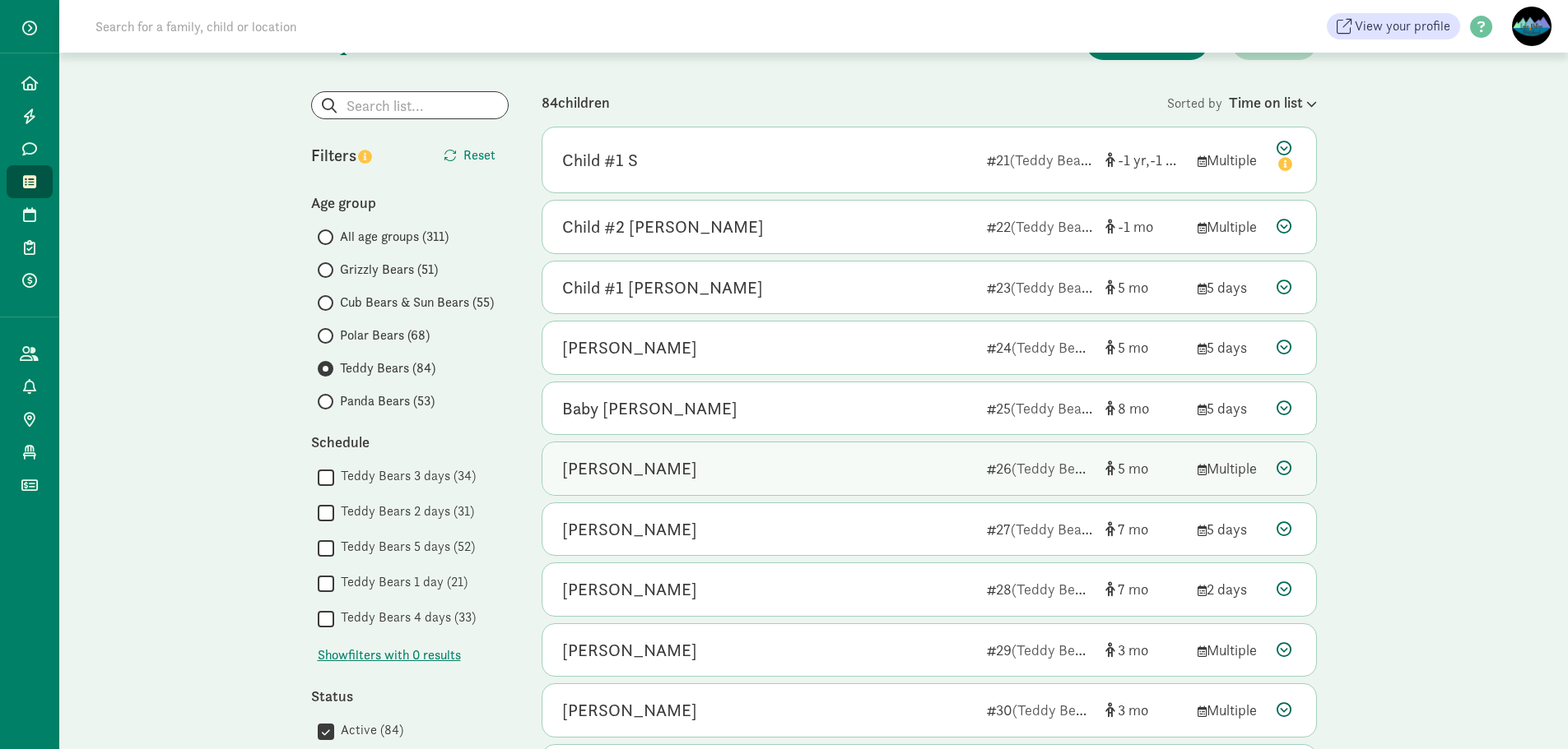
click at [700, 474] on div "[PERSON_NAME]" at bounding box center [768, 469] width 412 height 27
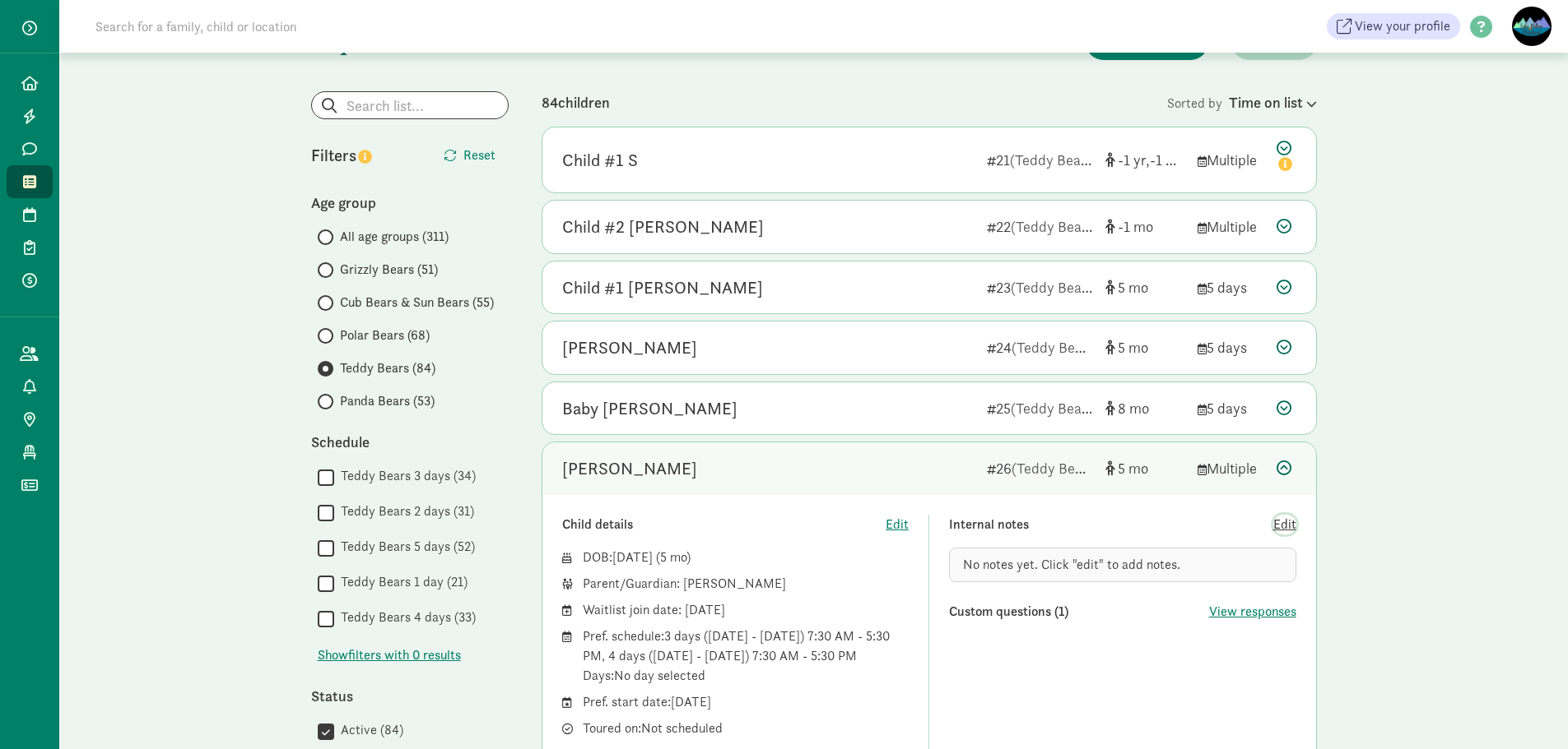
click at [1288, 528] on span "Edit" at bounding box center [1285, 524] width 23 height 19
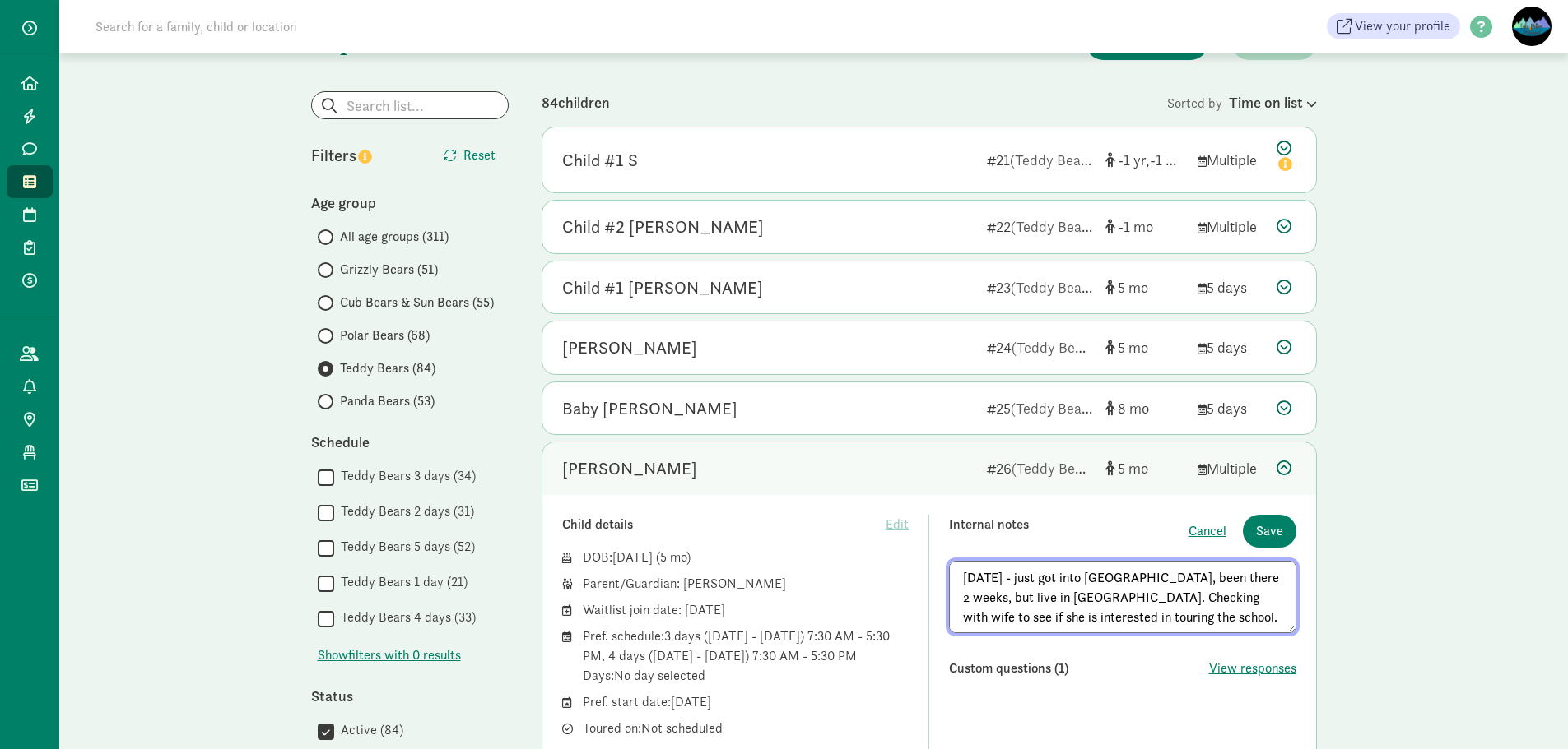
drag, startPoint x: 1164, startPoint y: 615, endPoint x: 907, endPoint y: 567, distance: 261.4
click at [907, 567] on div "Child details Edit DOB: [DATE] ( 5 ) Parent/Guardian: [PERSON_NAME] Waitlist jo…" at bounding box center [928, 639] width 734 height 250
type textarea "[DATE] - just got into [GEOGRAPHIC_DATA], been there 2 weeks, but live in [GEOG…"
click at [1275, 535] on span "Save" at bounding box center [1269, 530] width 27 height 19
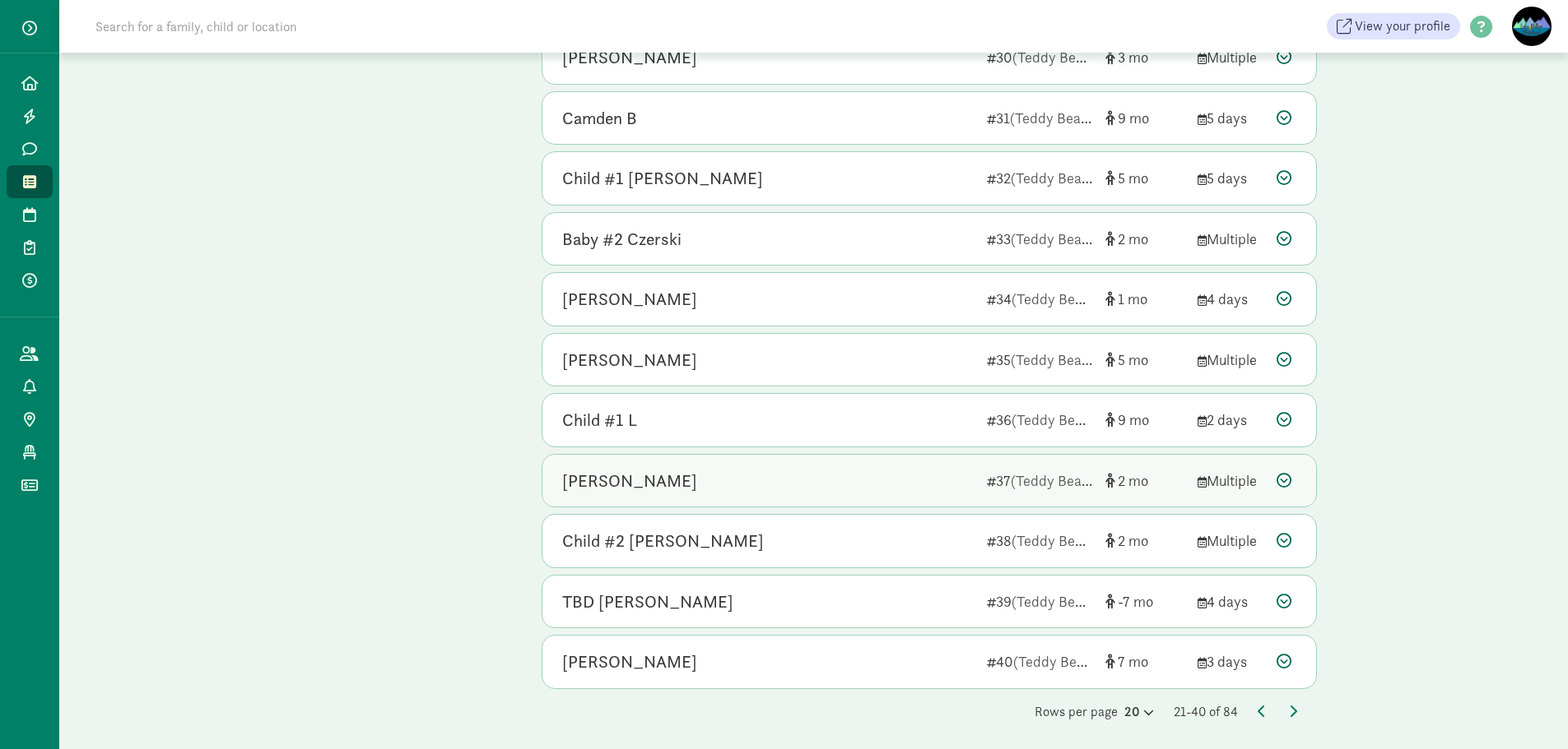
scroll to position [1075, 0]
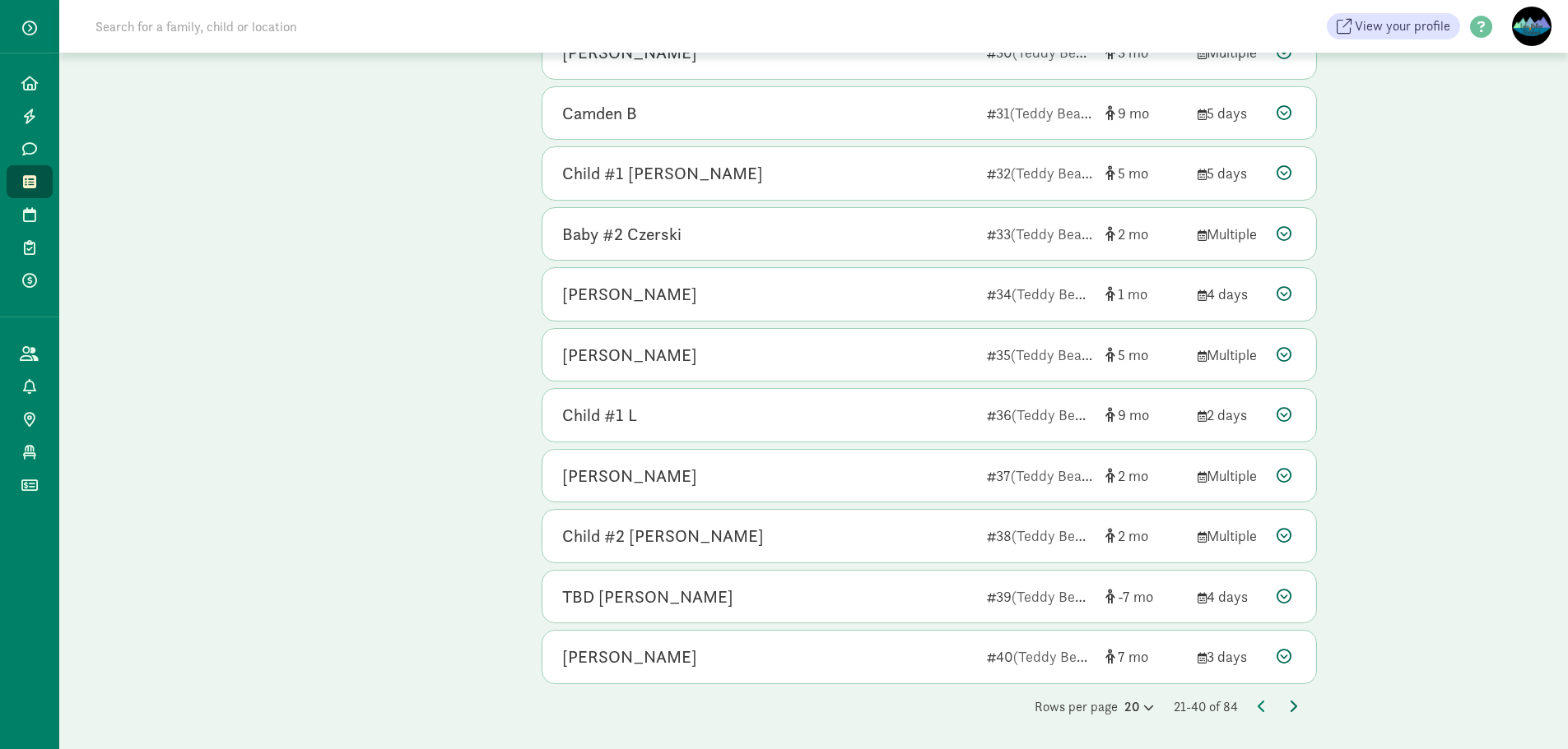
click at [1293, 704] on icon at bounding box center [1292, 707] width 8 height 13
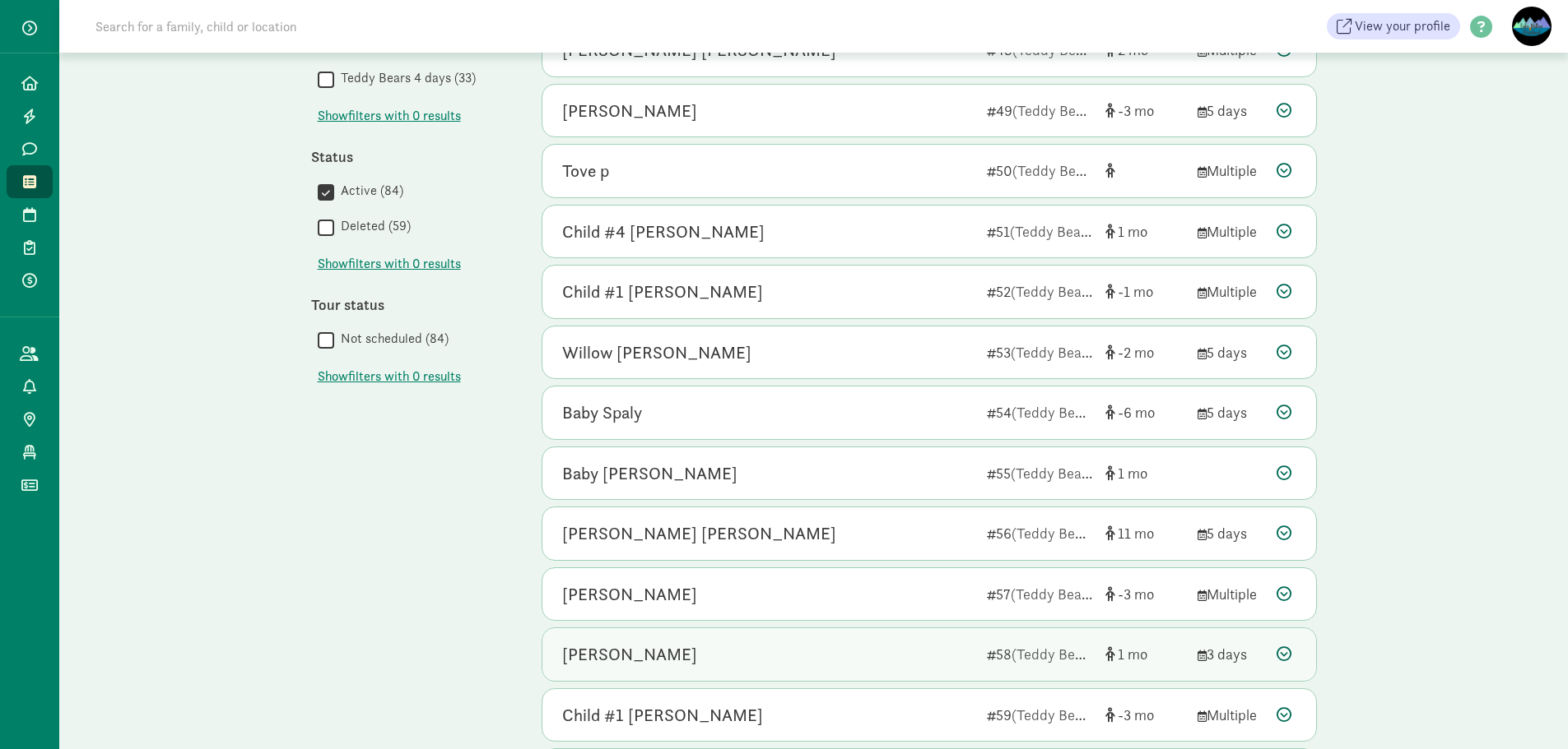
scroll to position [722, 0]
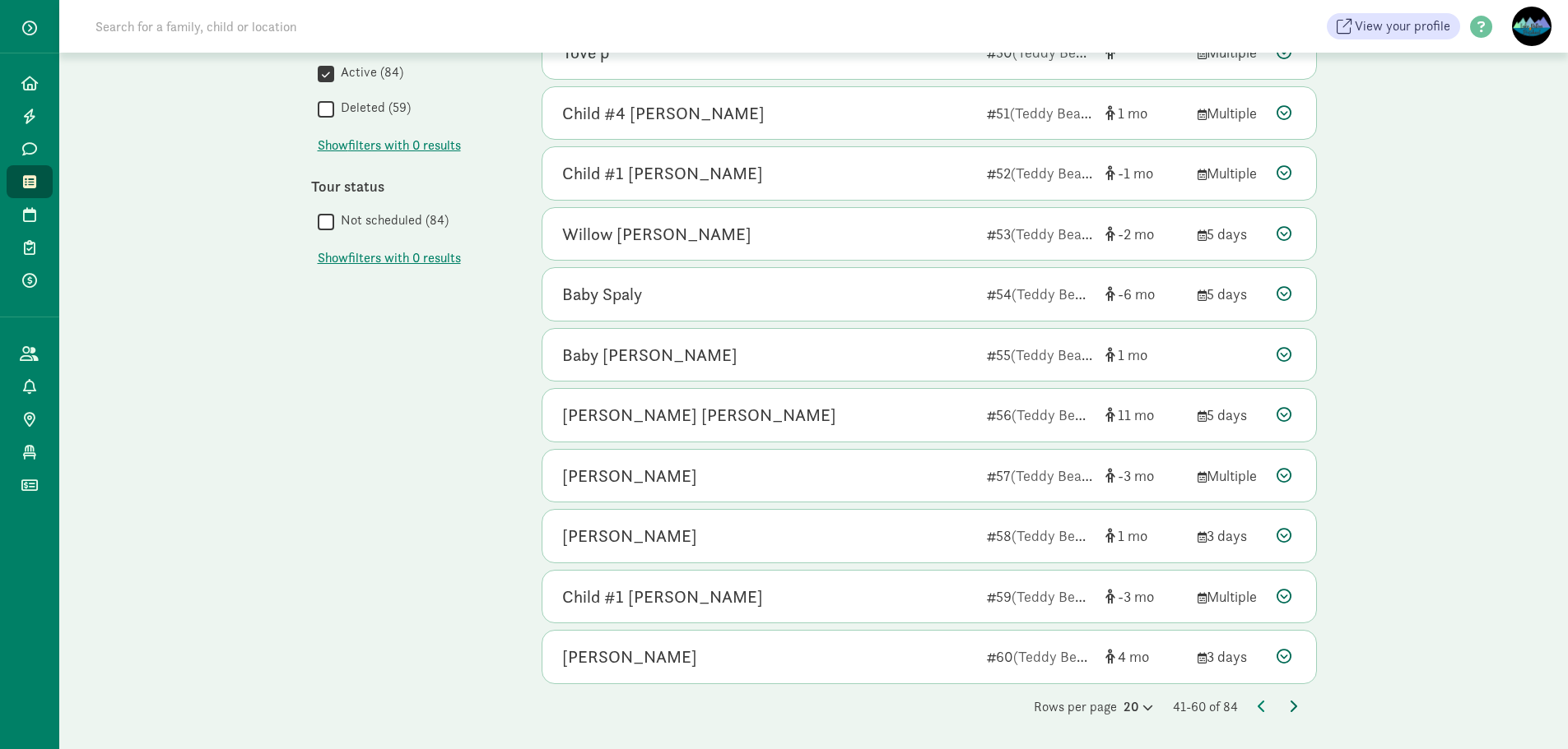
click at [1293, 710] on icon at bounding box center [1292, 707] width 8 height 13
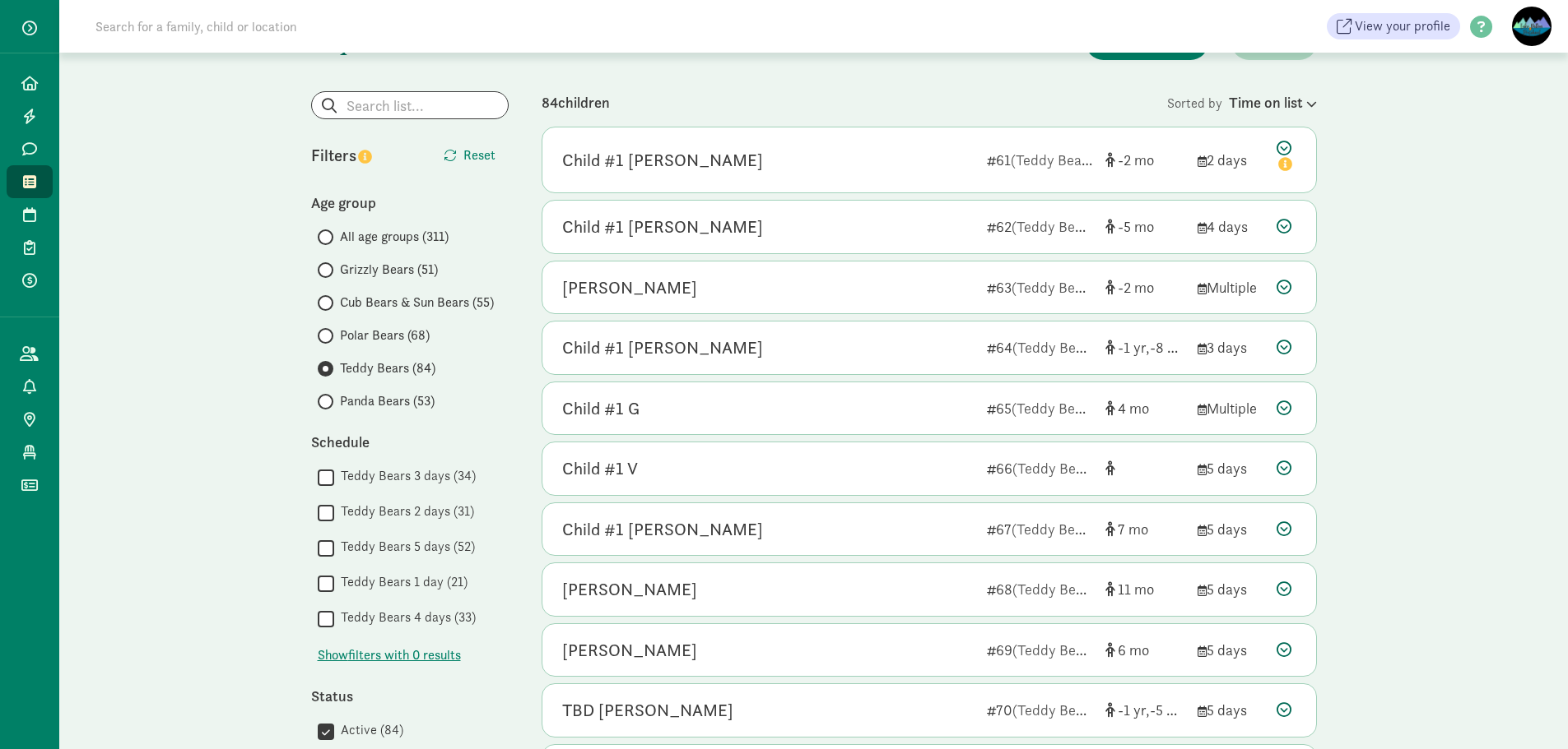
scroll to position [0, 0]
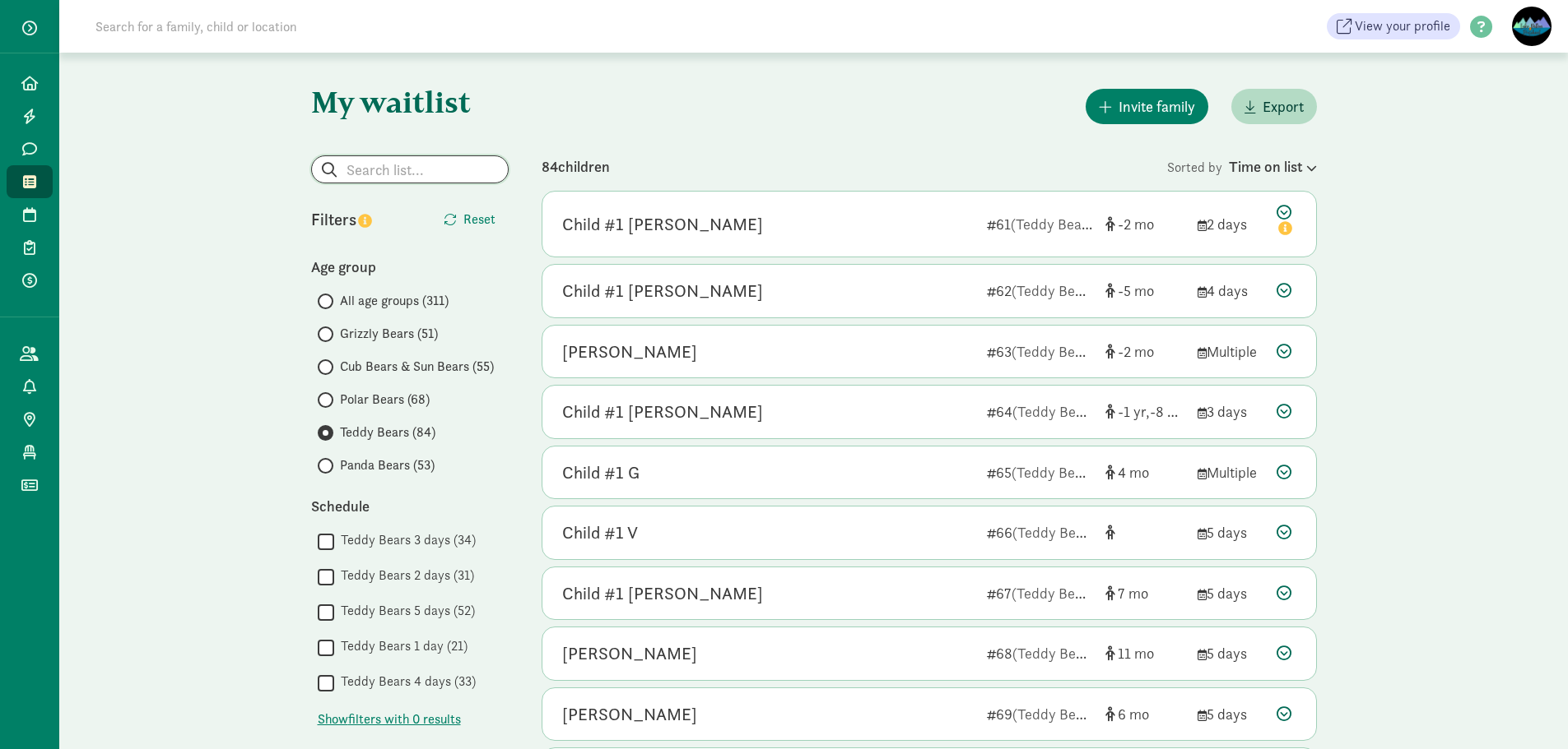
click at [440, 167] on input "search" at bounding box center [410, 169] width 196 height 27
click at [389, 209] on p "[PERSON_NAME]" at bounding box center [409, 208] width 158 height 19
type input "[PERSON_NAME]"
radio input "true"
radio input "false"
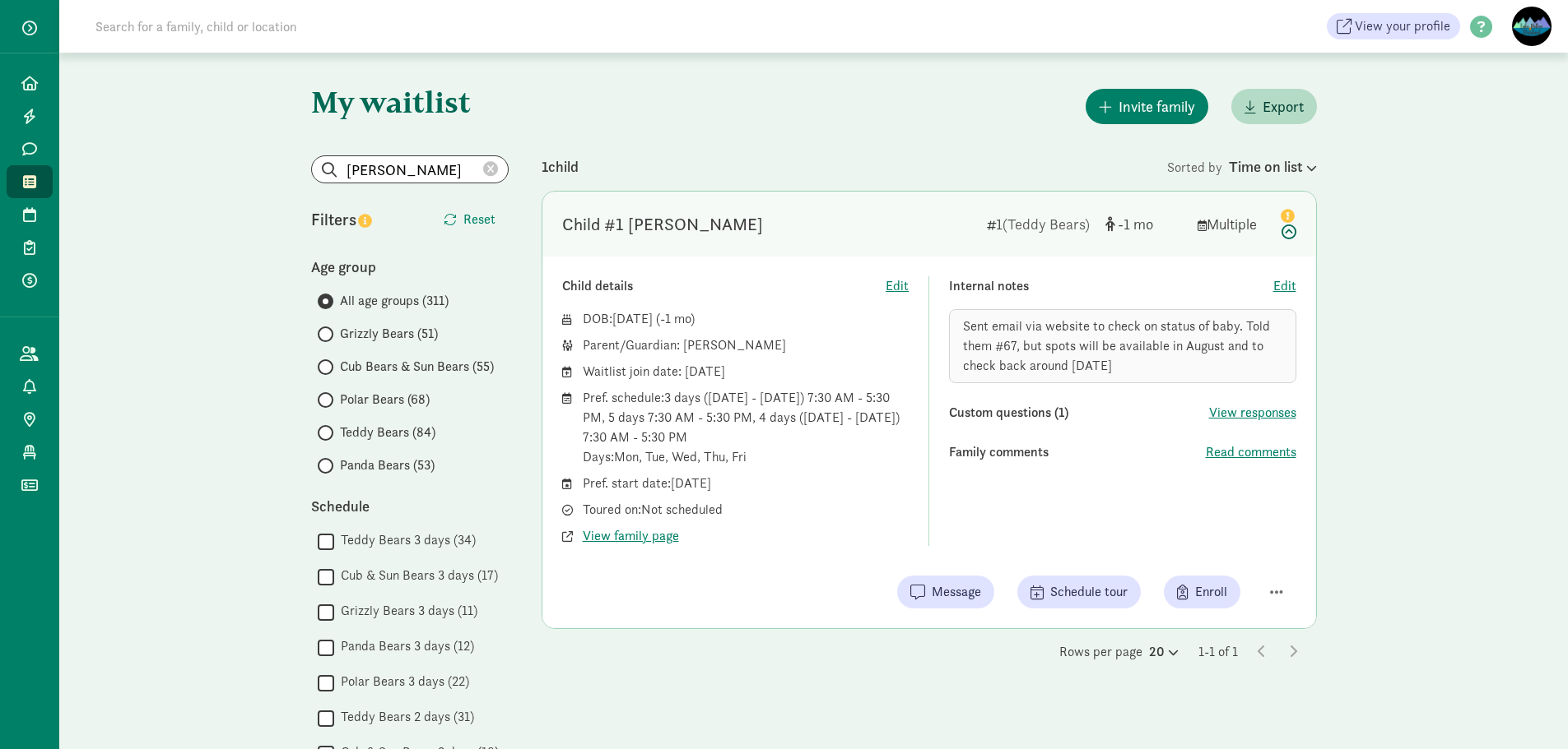
click at [1145, 368] on div "Sent email via website to check on status of baby. Told them #67, but spots wil…" at bounding box center [1122, 346] width 347 height 74
click at [490, 166] on icon at bounding box center [490, 170] width 15 height 15
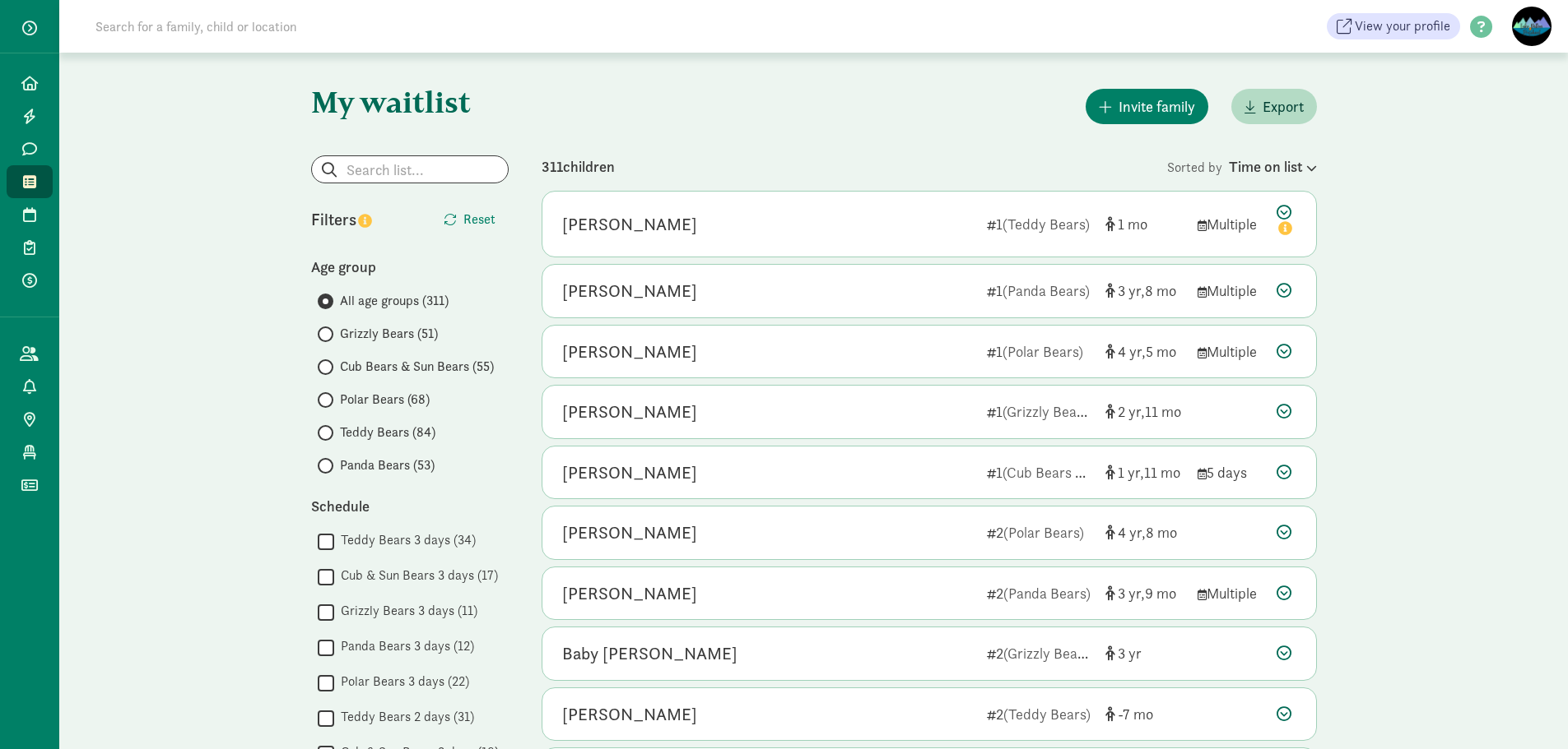
click at [401, 422] on span "Teddy Bears (84)" at bounding box center [387, 432] width 95 height 19
click at [329, 428] on input "Teddy Bears (84)" at bounding box center [323, 434] width 11 height 11
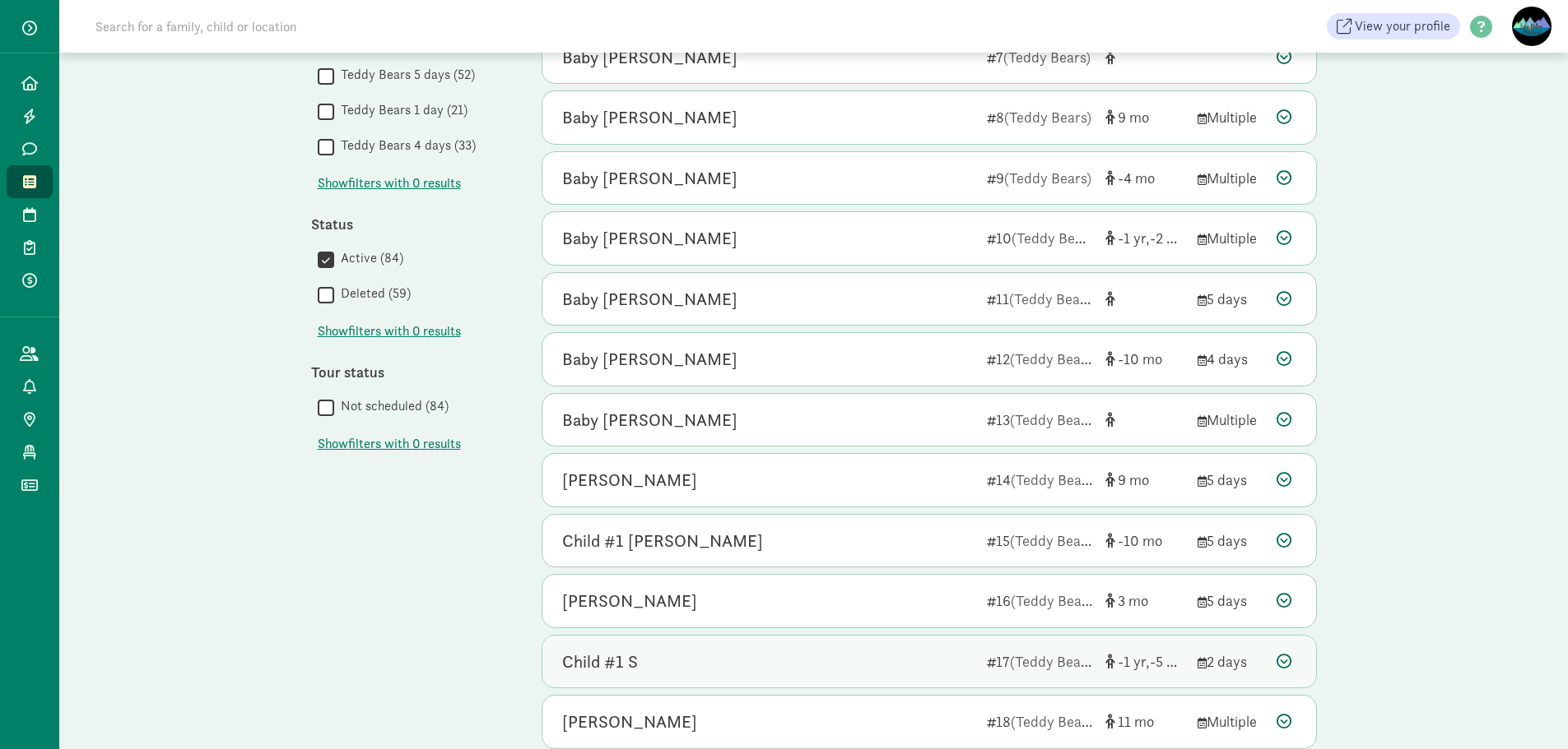
scroll to position [722, 0]
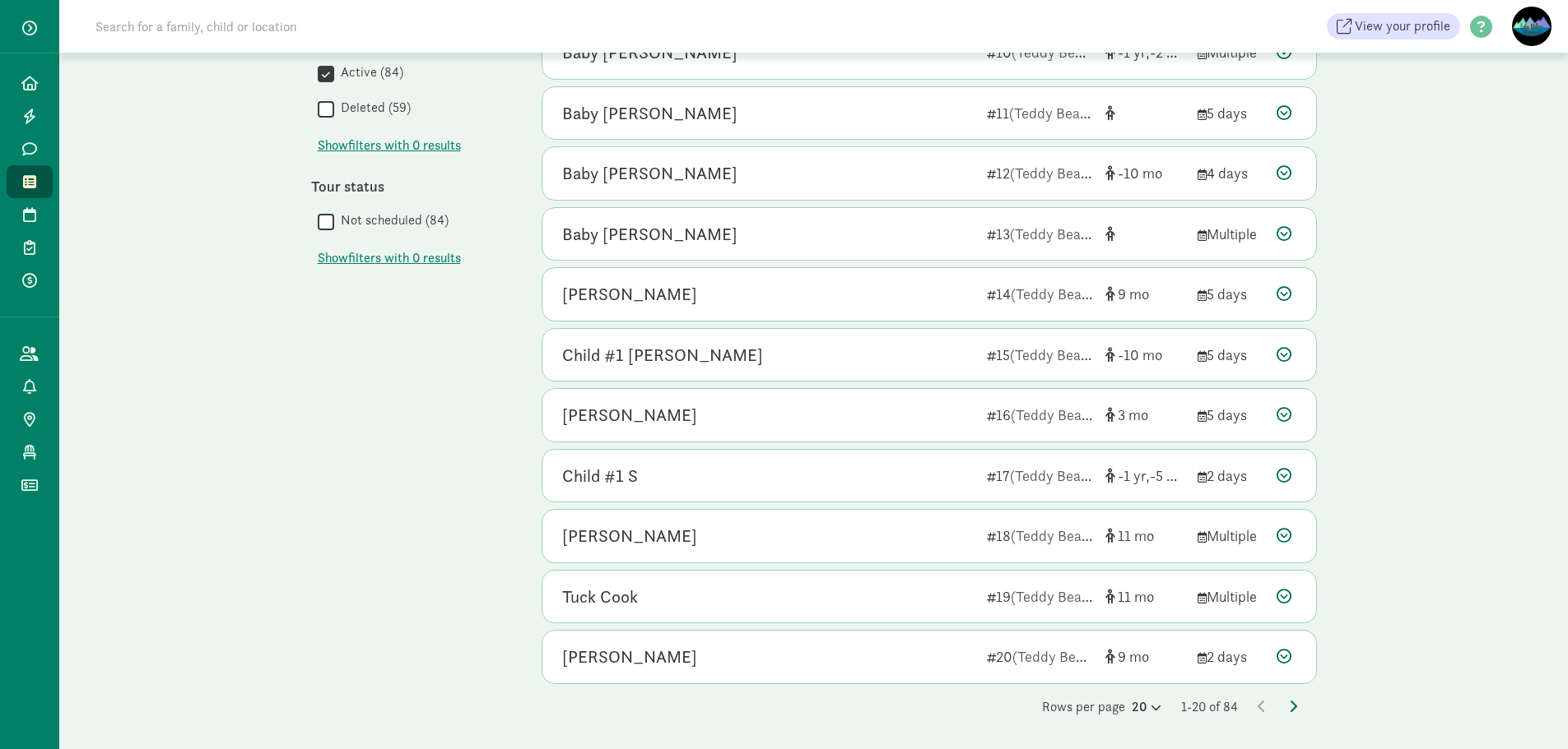
click at [1294, 706] on icon at bounding box center [1292, 707] width 8 height 13
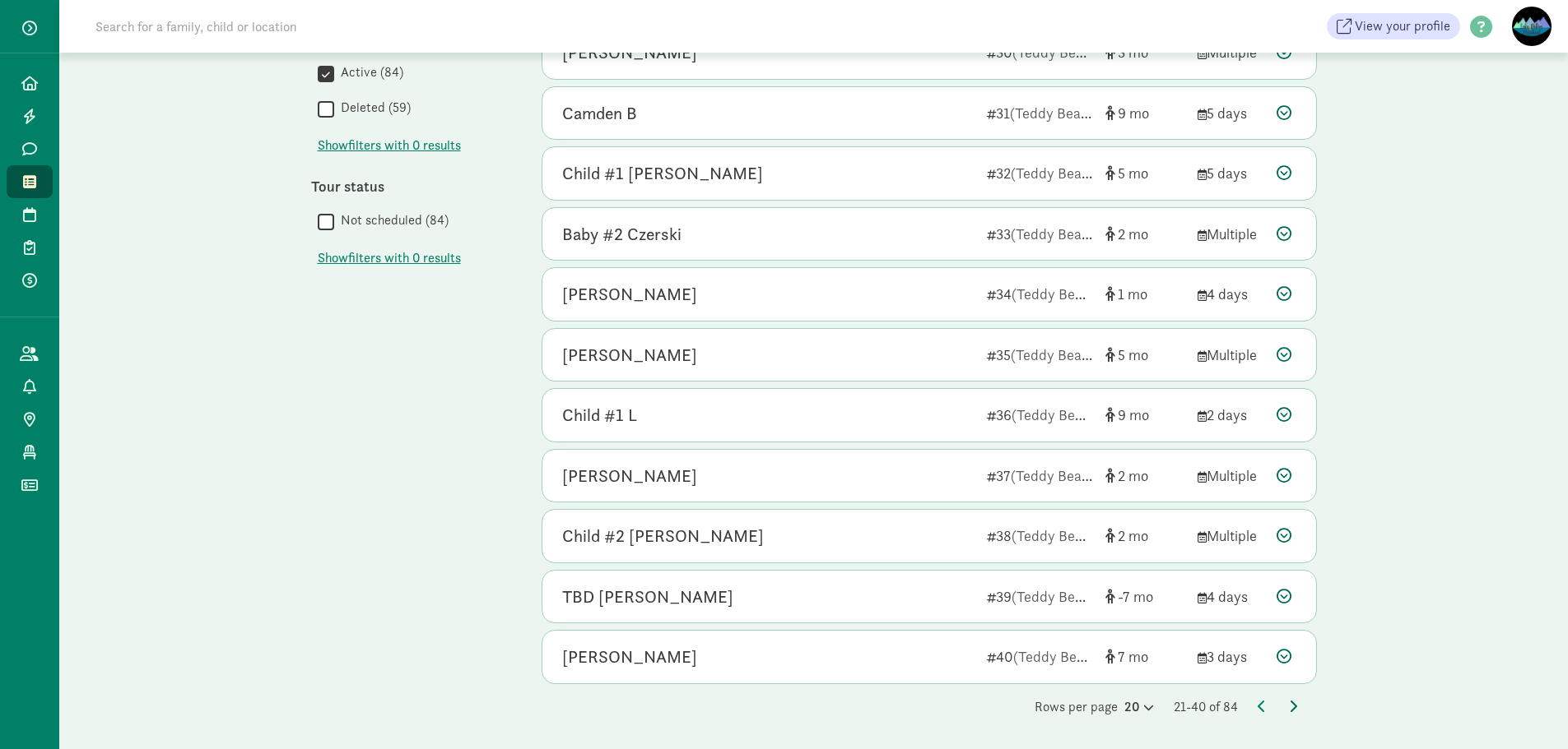
click at [1296, 706] on icon at bounding box center [1292, 707] width 8 height 13
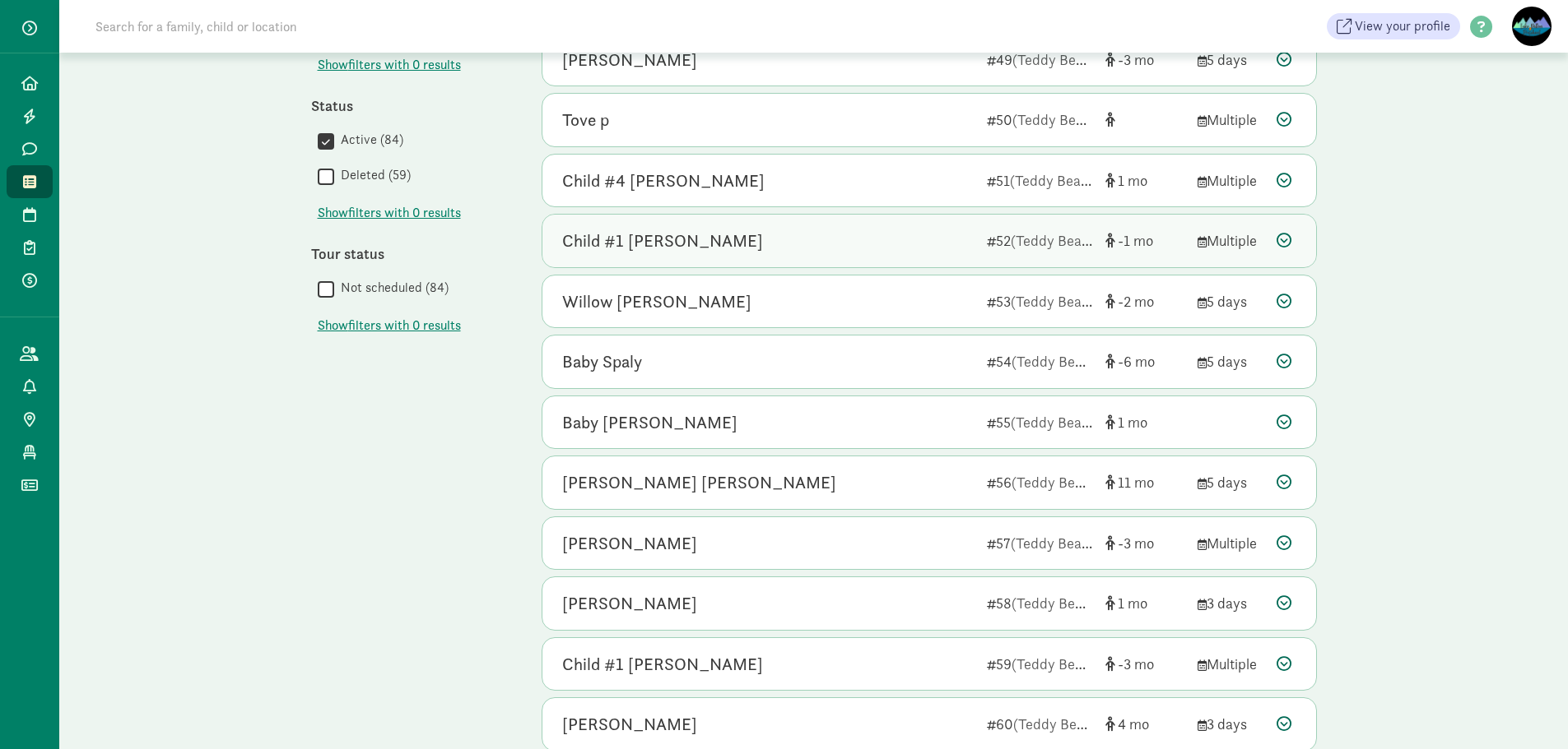
scroll to position [658, 0]
click at [851, 245] on div "Child #1 [PERSON_NAME]" at bounding box center [768, 237] width 412 height 27
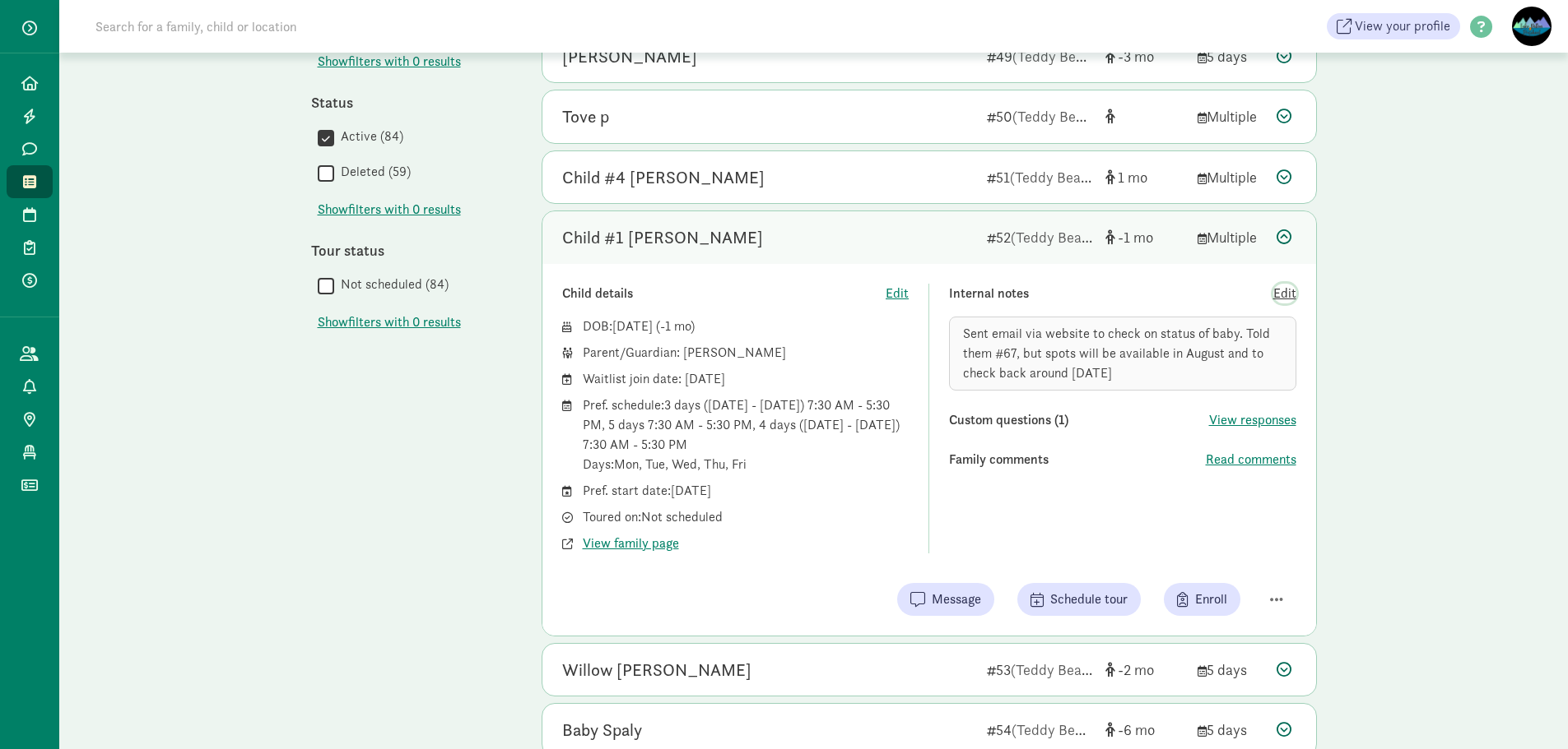
click at [1288, 292] on span "Edit" at bounding box center [1285, 293] width 23 height 19
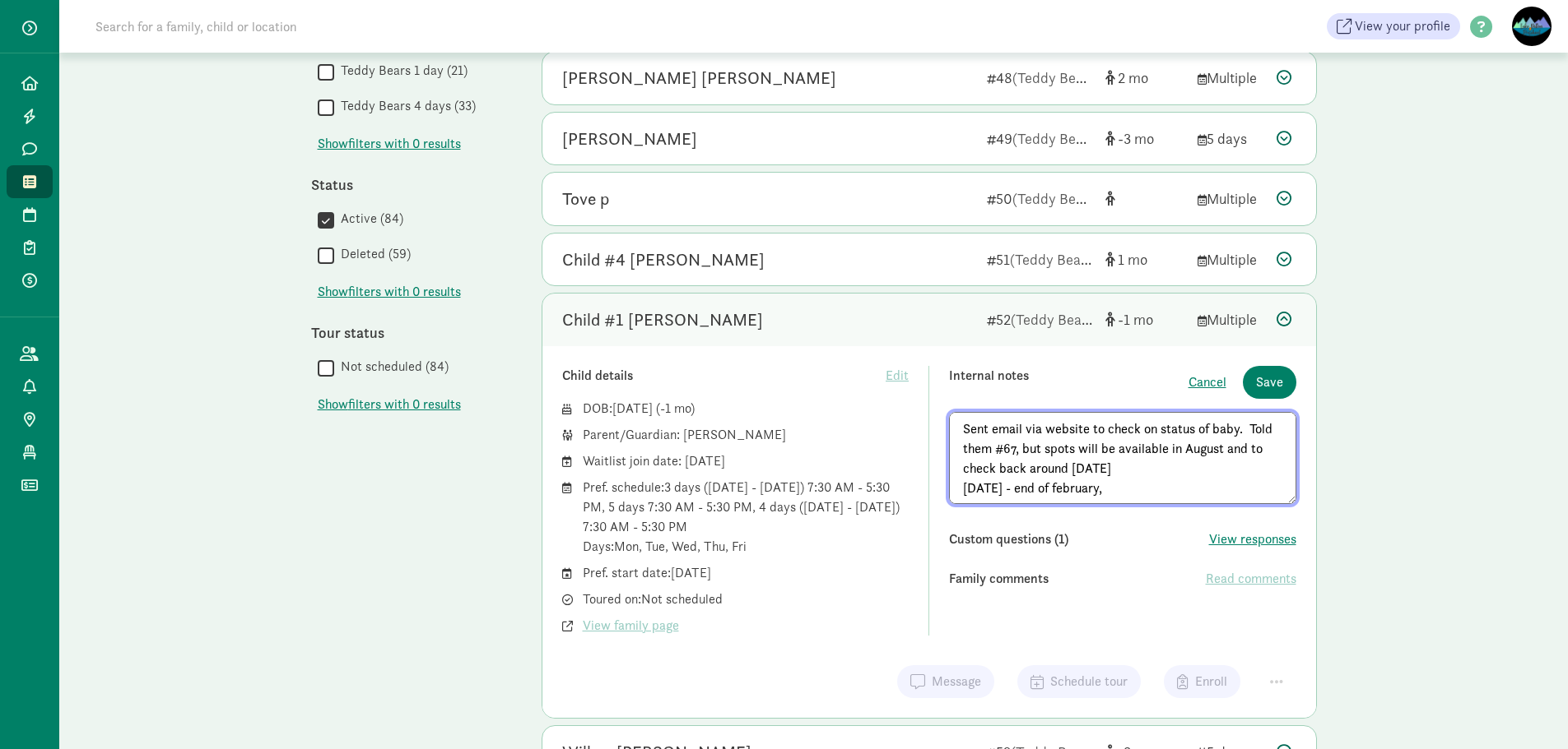
scroll to position [2, 0]
drag, startPoint x: 1122, startPoint y: 490, endPoint x: 1059, endPoint y: 493, distance: 63.1
click at [1059, 493] on textarea "Sent email via website to check on status of baby. Told them #67, but spots wil…" at bounding box center [1122, 458] width 347 height 92
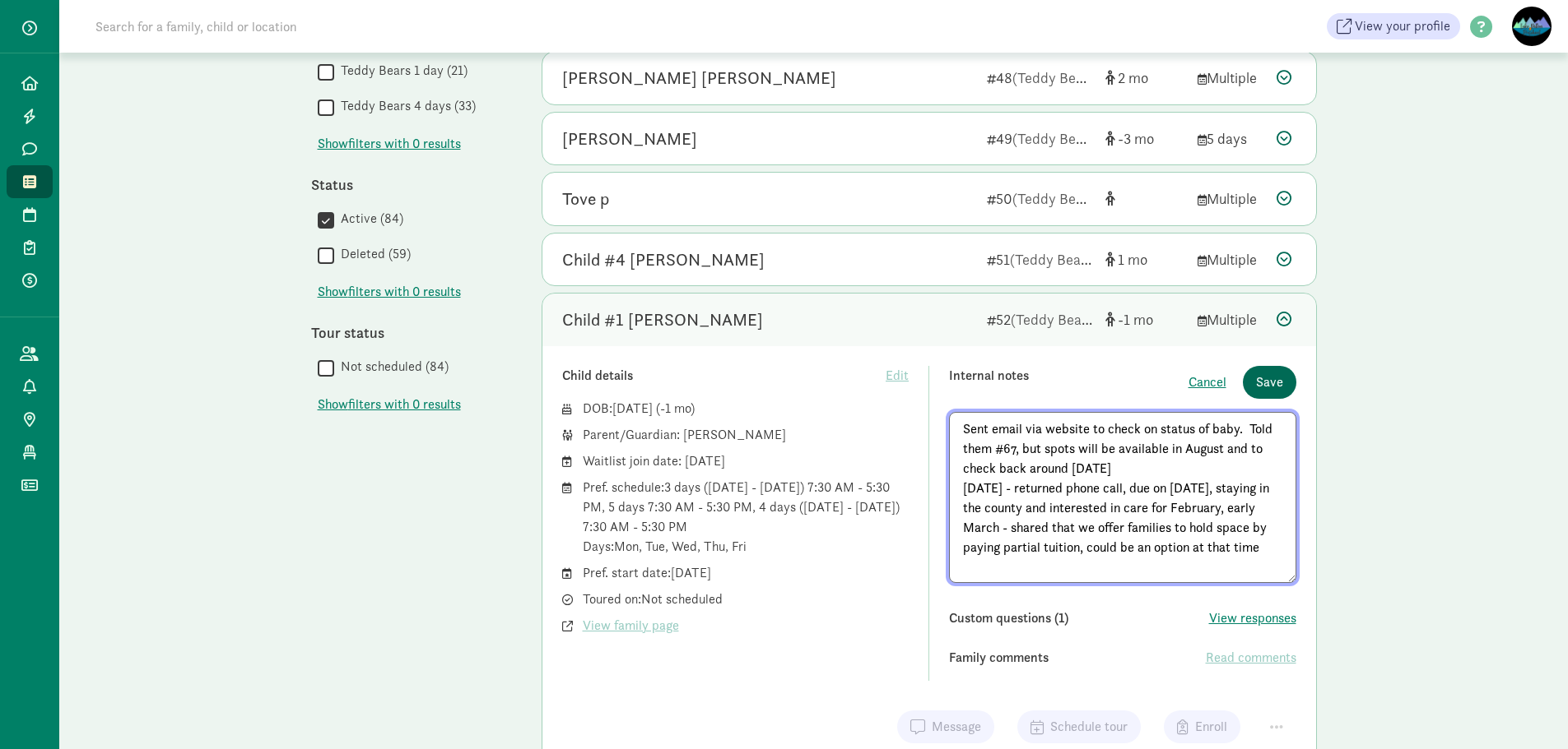
type textarea "Sent email via website to check on status of baby. Told them #67, but spots wil…"
click at [1271, 384] on span "Save" at bounding box center [1269, 382] width 27 height 19
